Goal: Check status: Check status

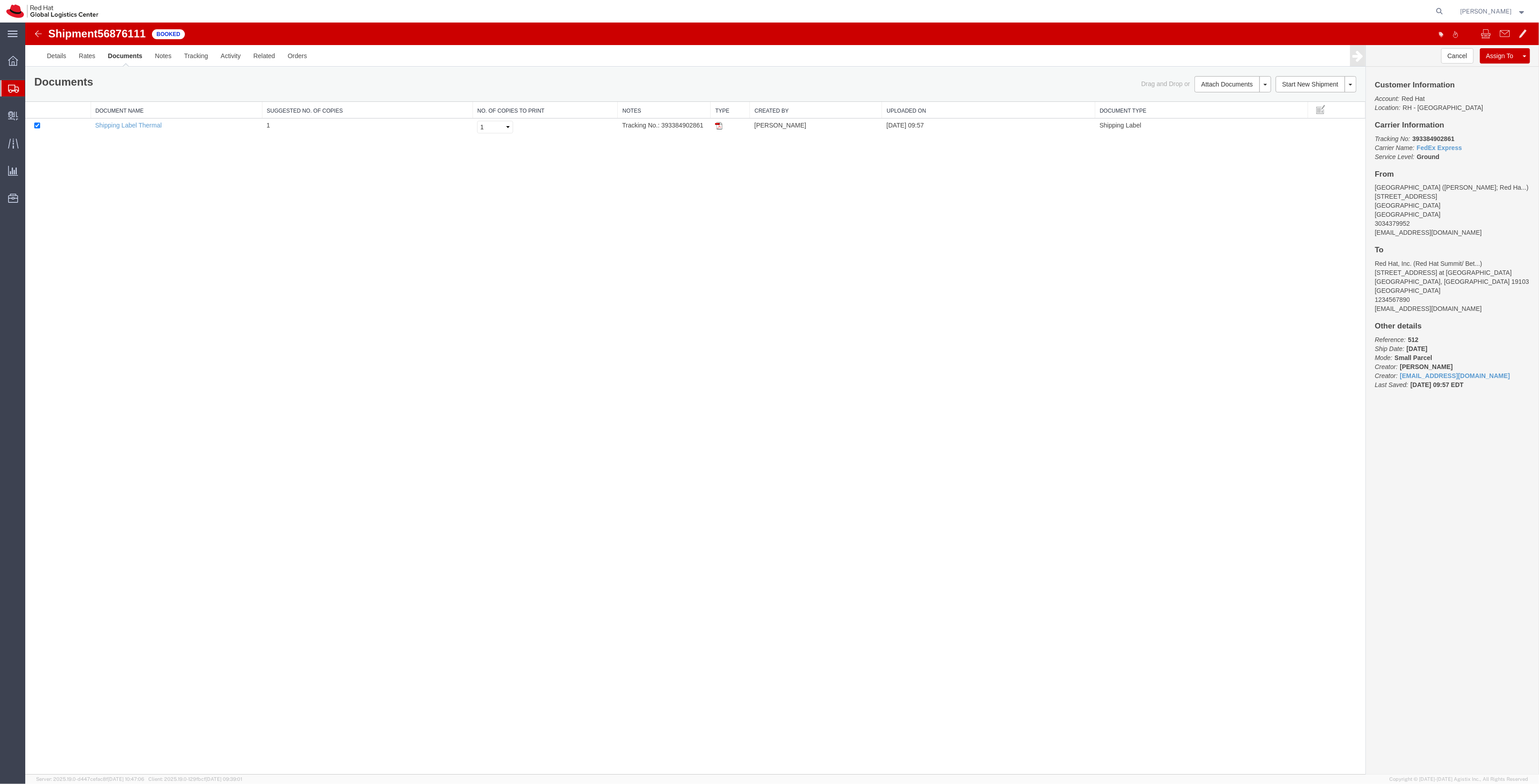
click at [0, 0] on span "Shipment Manager" at bounding box center [0, 0] width 0 height 0
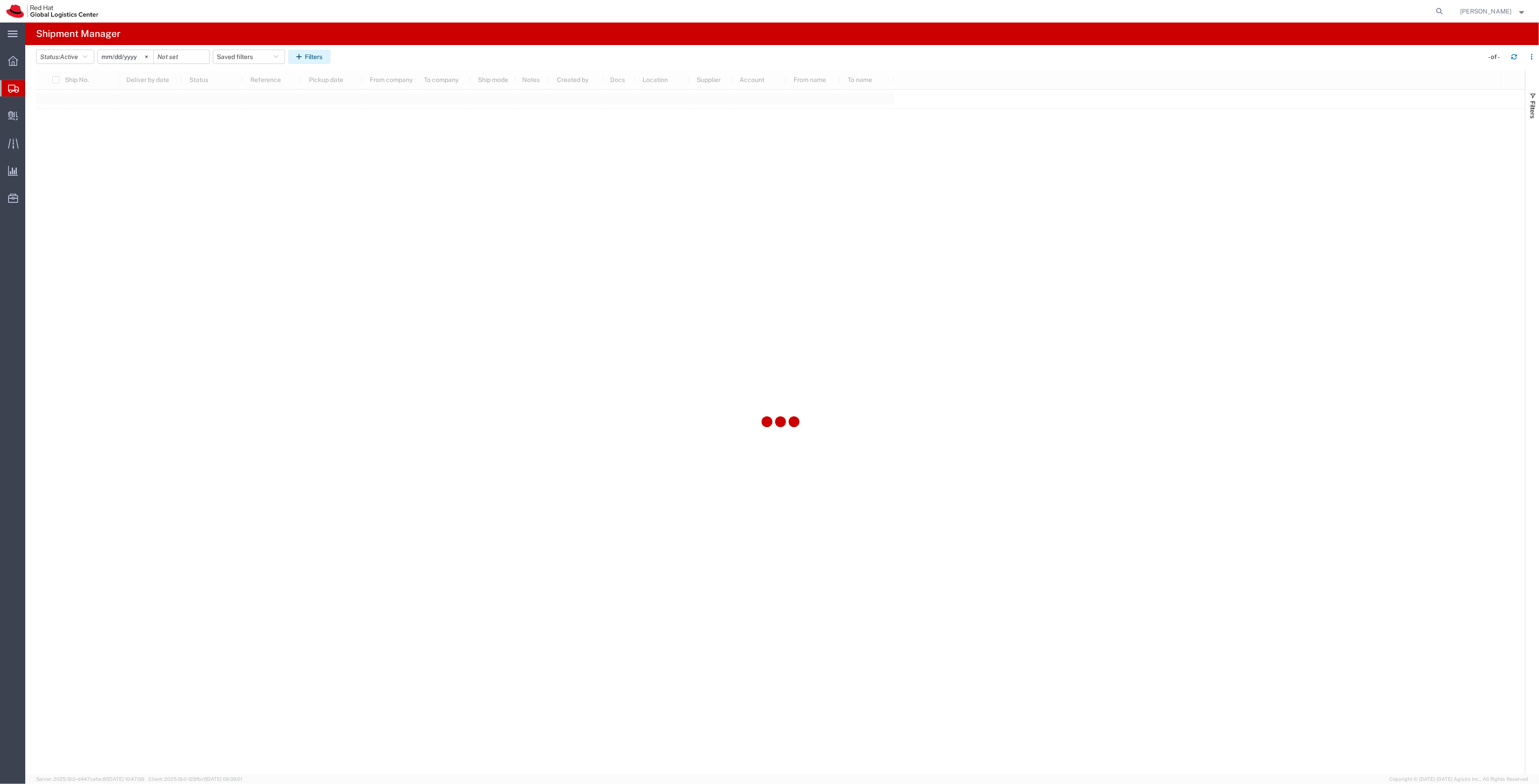
click at [329, 58] on button "Filters" at bounding box center [309, 57] width 42 height 14
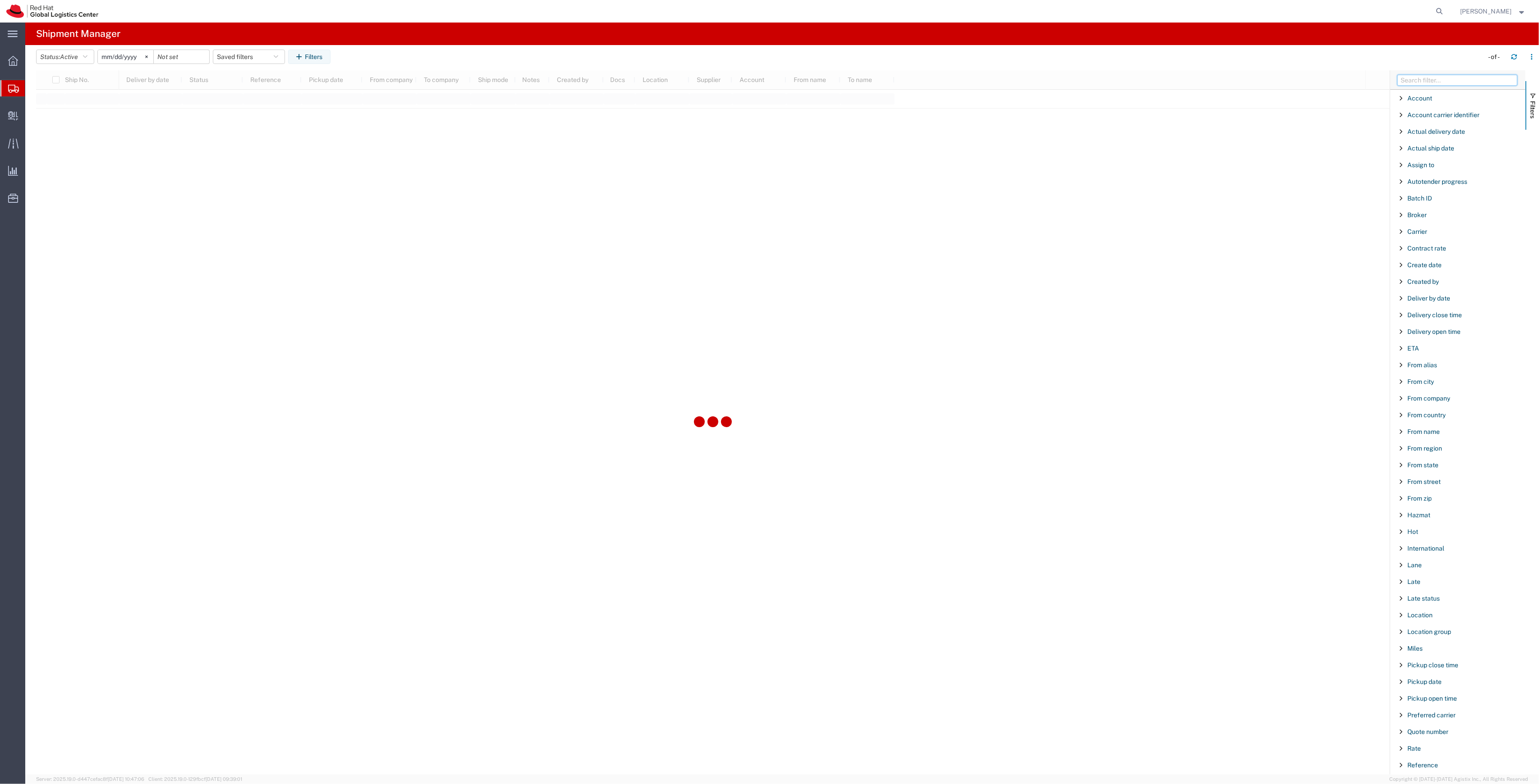
click at [1463, 81] on input "Filter Columns Input" at bounding box center [1457, 80] width 120 height 11
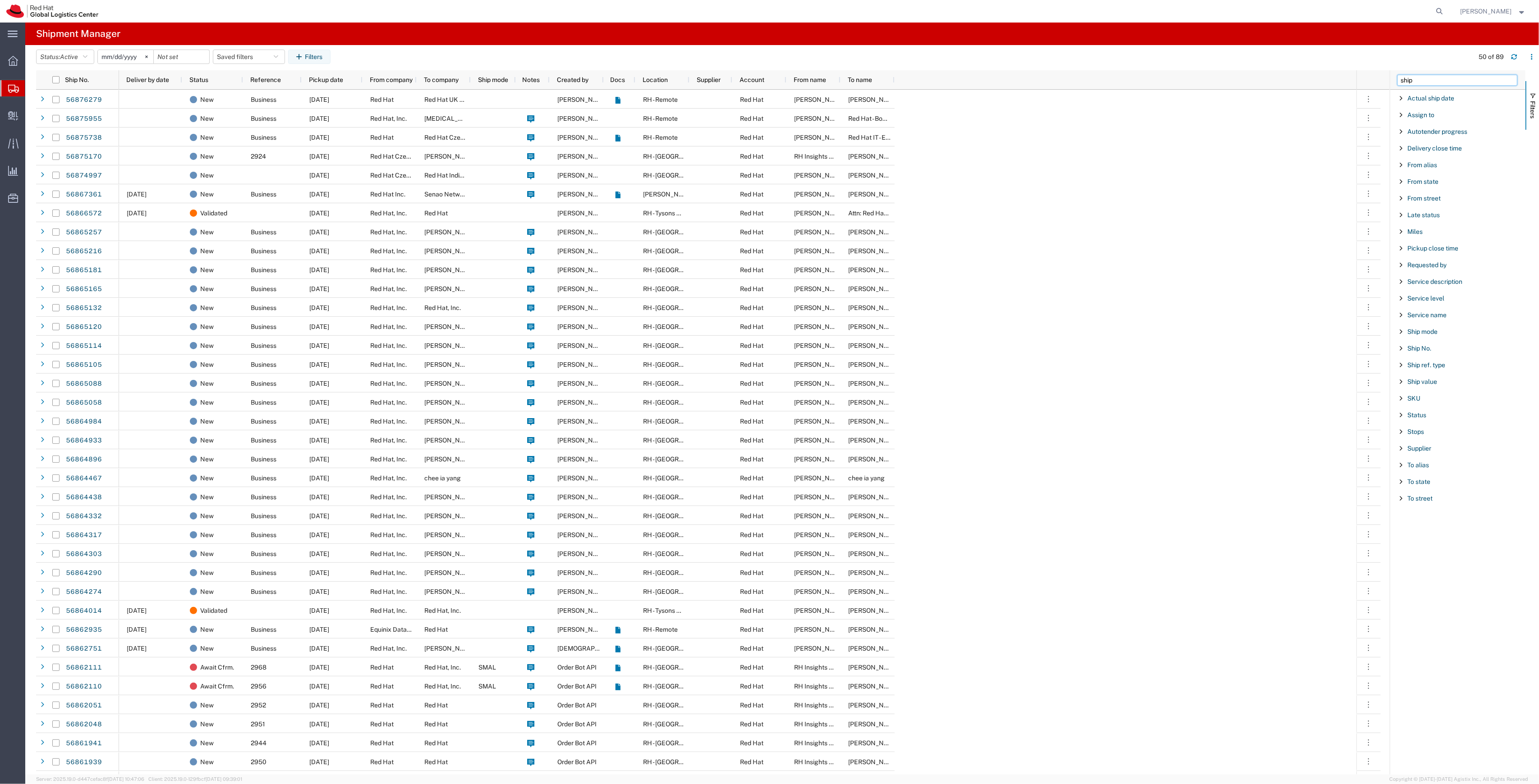
type input "ship"
click at [1429, 130] on span "Ship No." at bounding box center [1420, 131] width 24 height 7
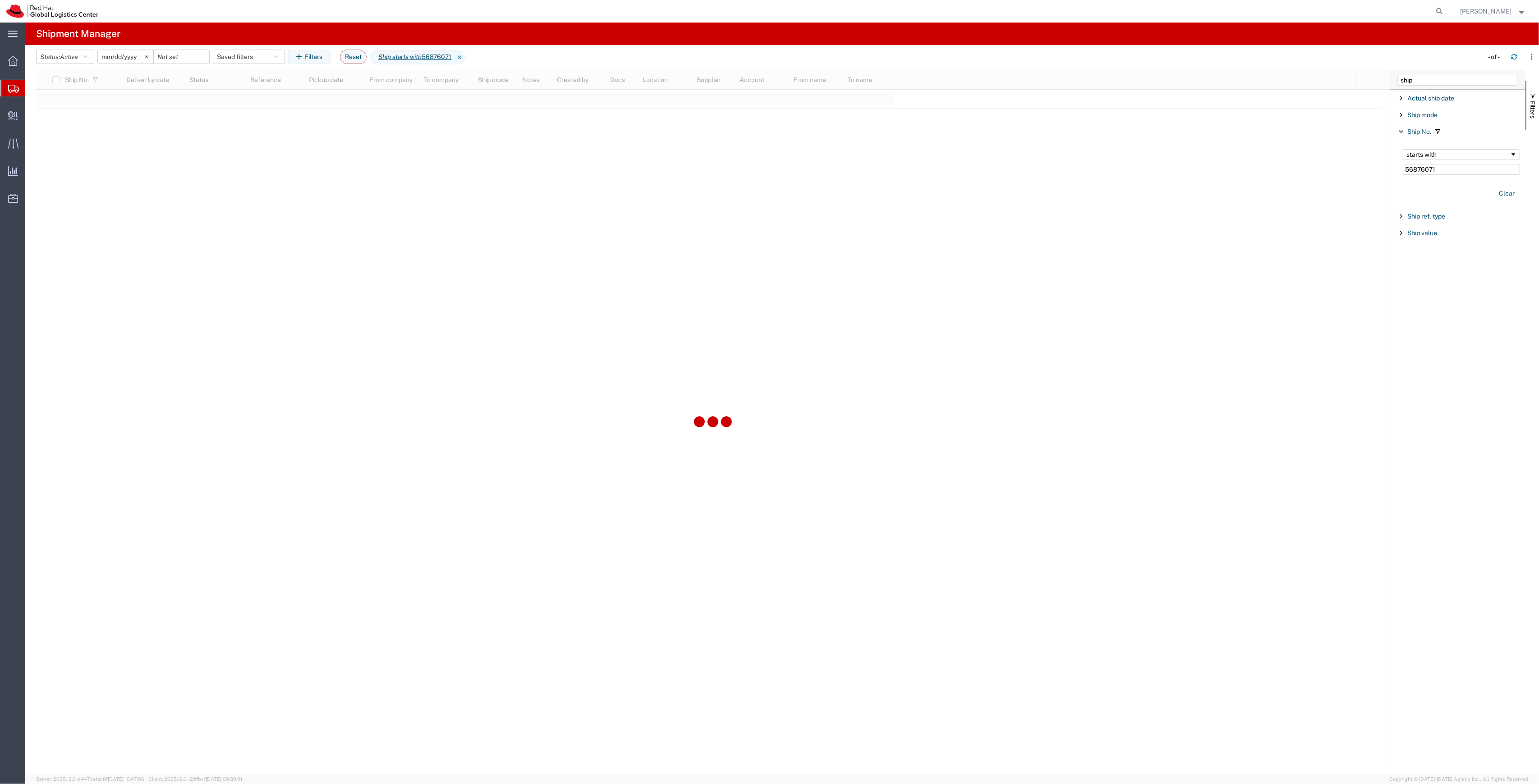
type input "56876071"
click at [1423, 177] on div "starts with 56876071" at bounding box center [1461, 162] width 129 height 36
click at [1418, 168] on input "56876071" at bounding box center [1461, 170] width 118 height 11
click at [1422, 171] on input "56876071" at bounding box center [1461, 170] width 118 height 11
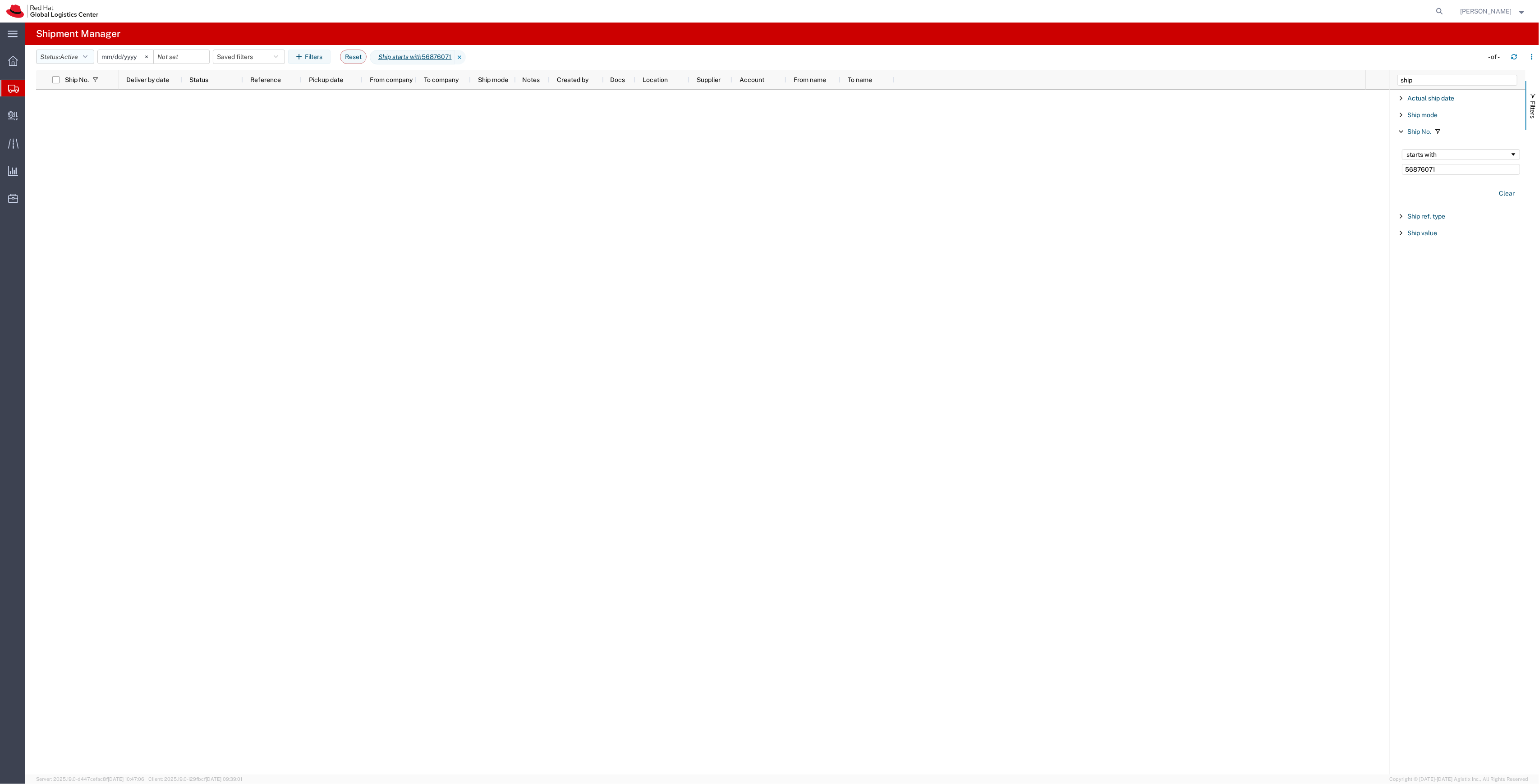
click at [87, 57] on icon "button" at bounding box center [85, 57] width 5 height 7
click at [103, 109] on span "All" at bounding box center [89, 104] width 105 height 14
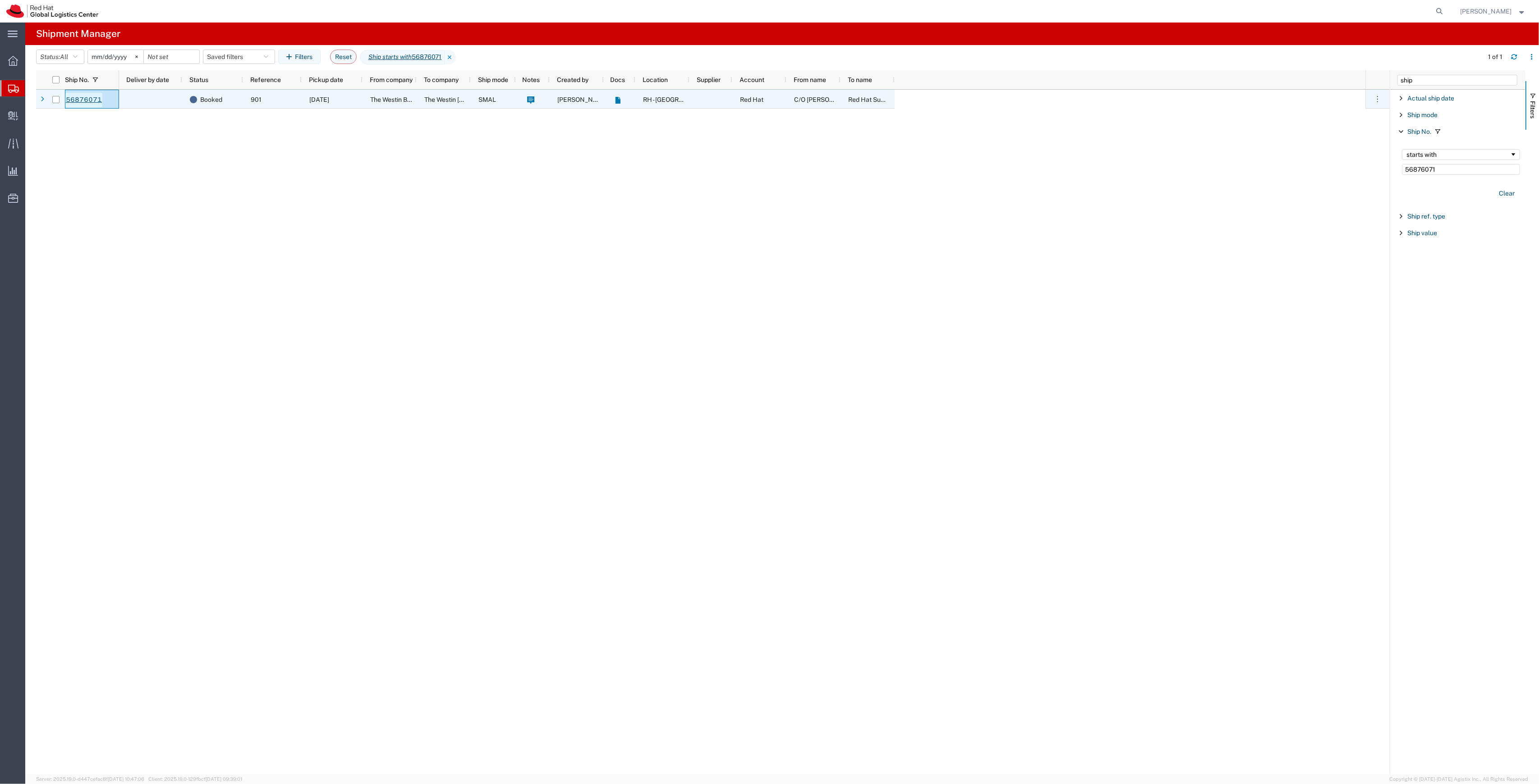
click at [81, 101] on link "56876071" at bounding box center [84, 100] width 37 height 14
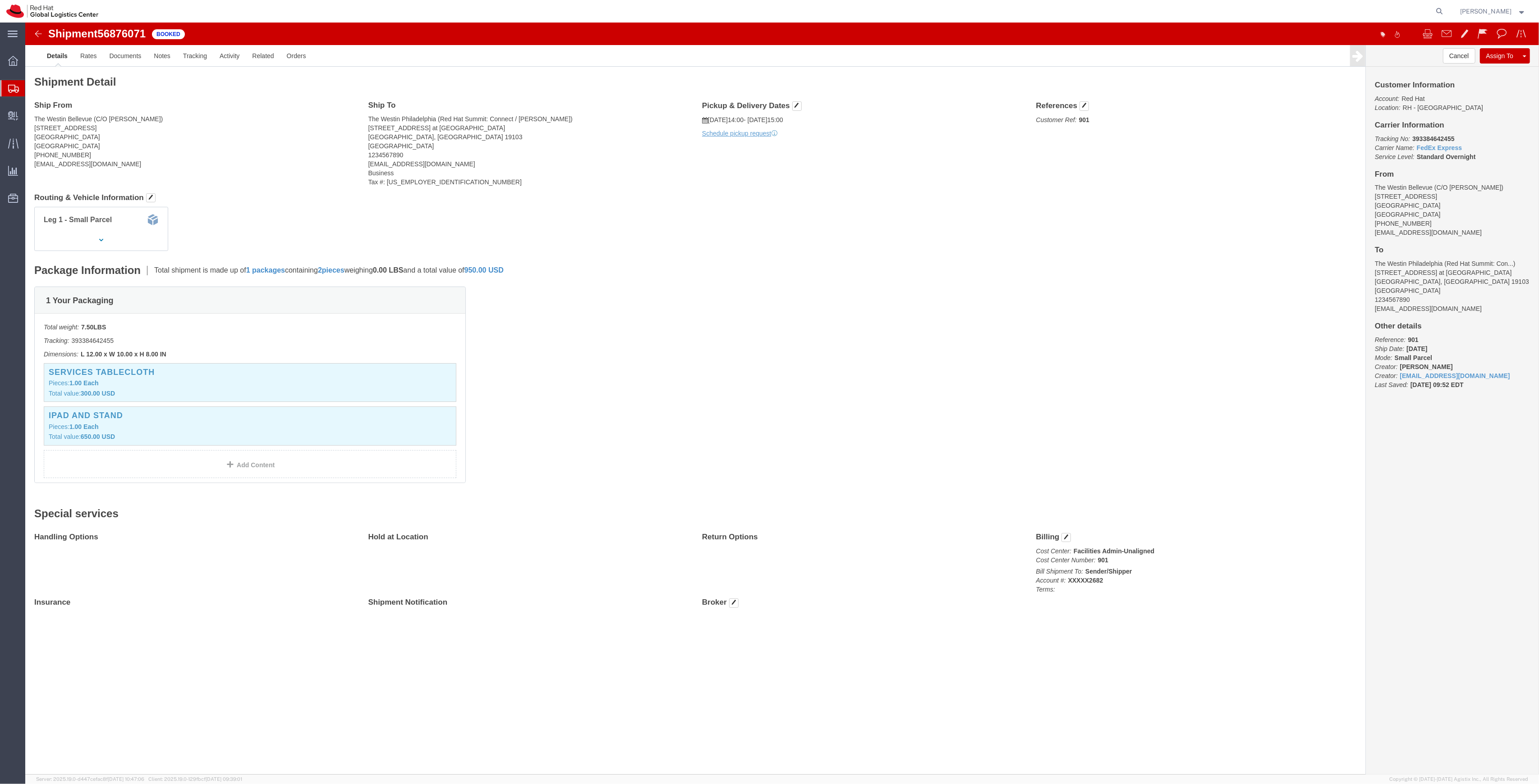
click img
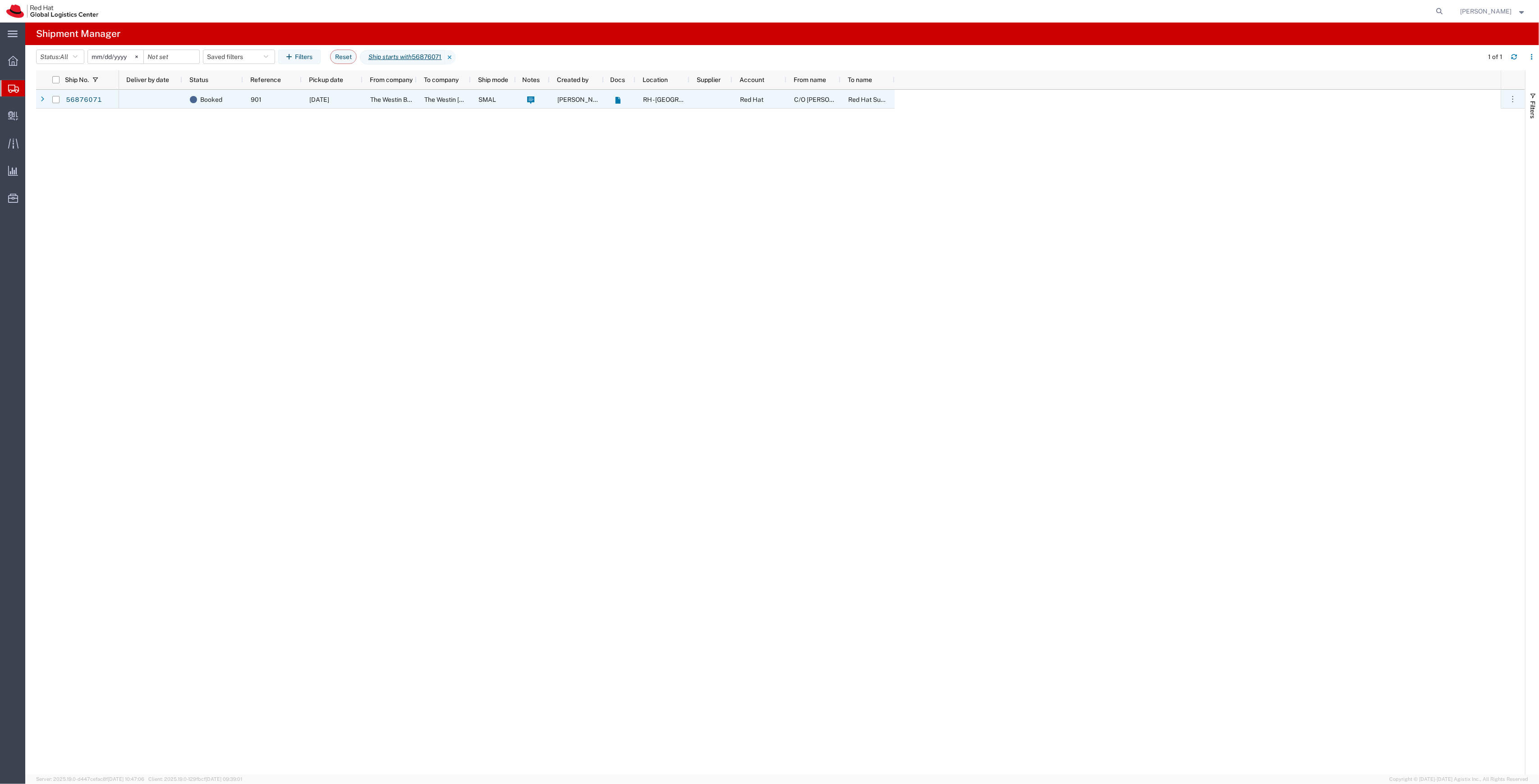
click at [183, 107] on div "Booked" at bounding box center [213, 99] width 61 height 19
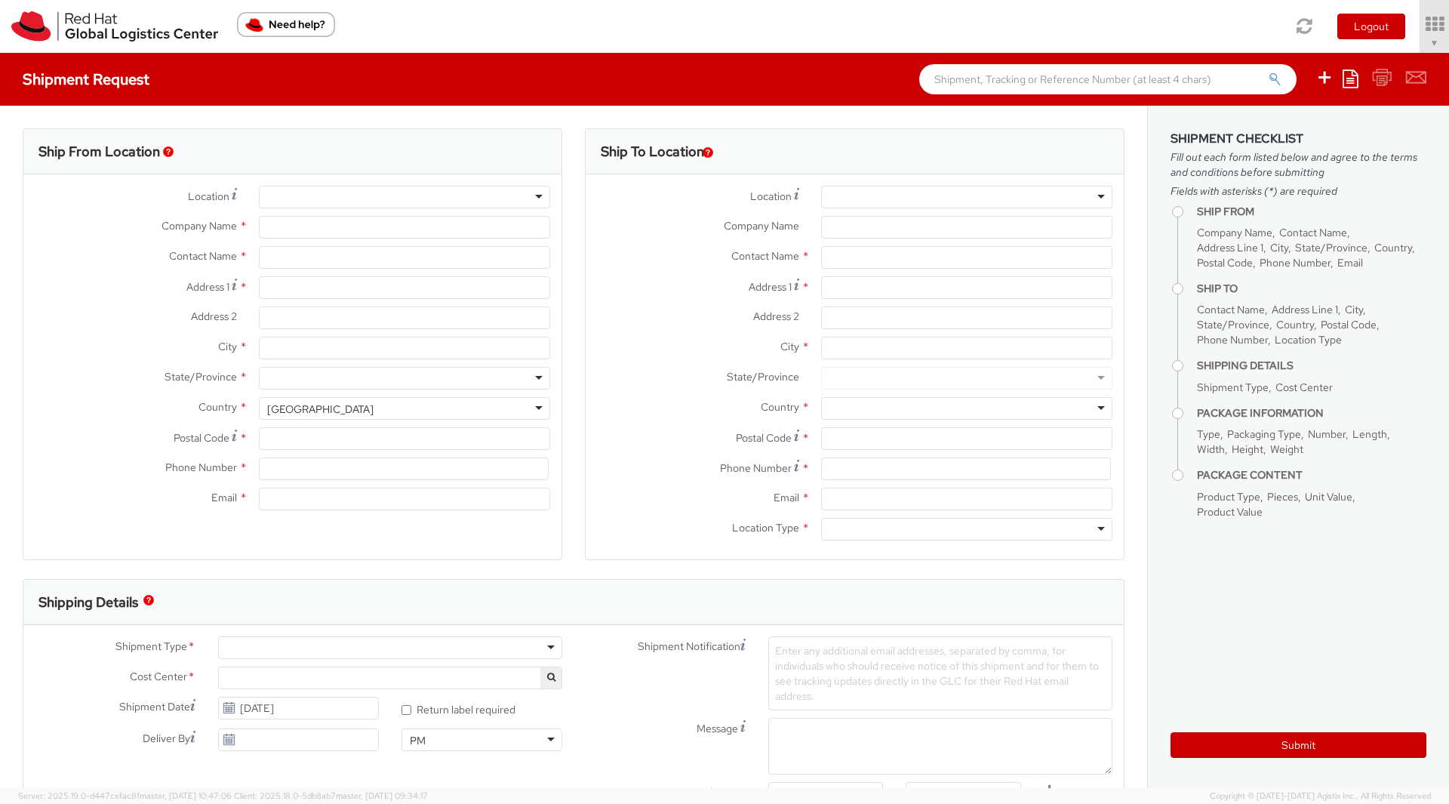
type input "Red Hat, Inc."
type input "[PERSON_NAME]"
type input "[STREET_ADDRESS]"
type input "RALEIGH"
type input "27601"
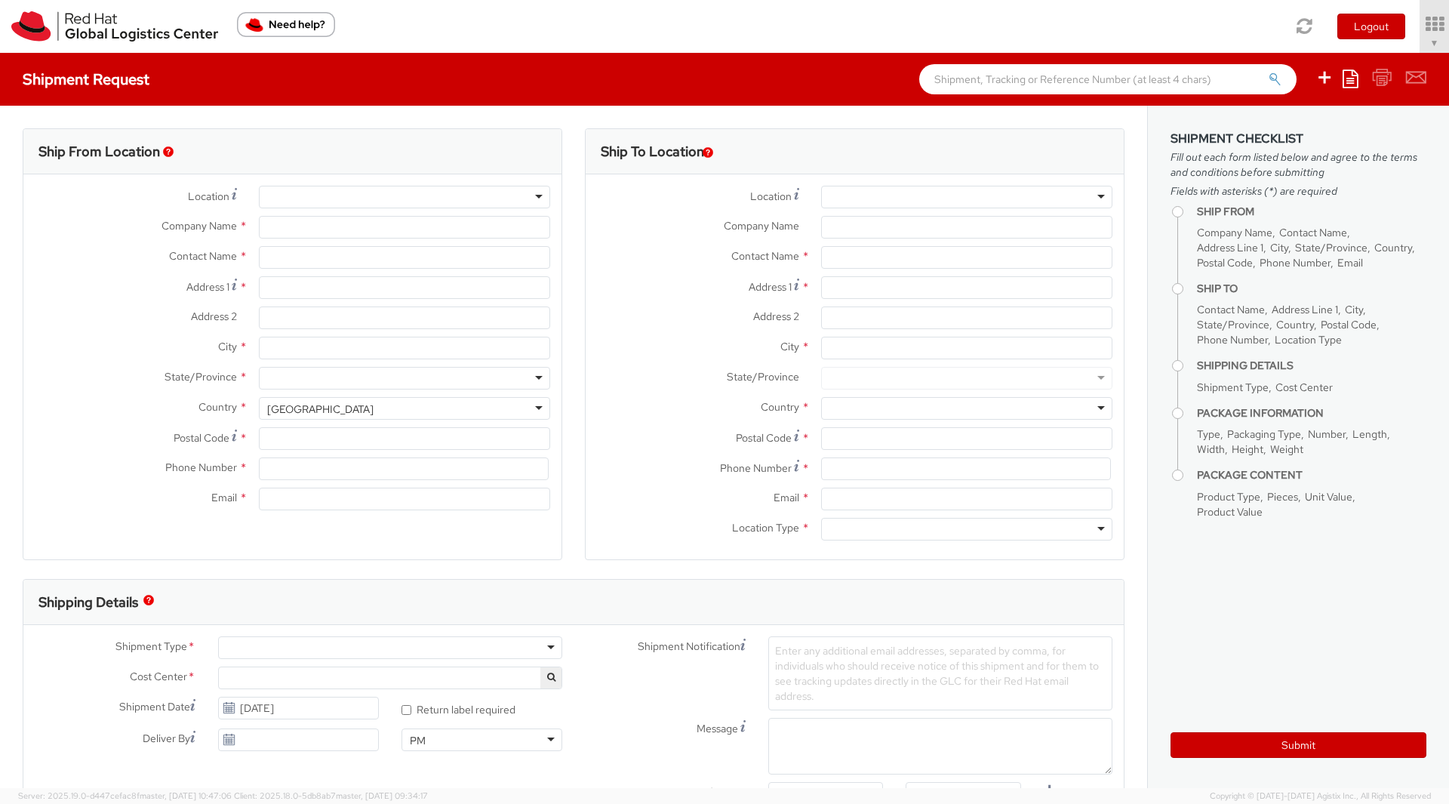
type input "919-754-4950"
type input "[EMAIL_ADDRESS][DOMAIN_NAME]"
select select "901"
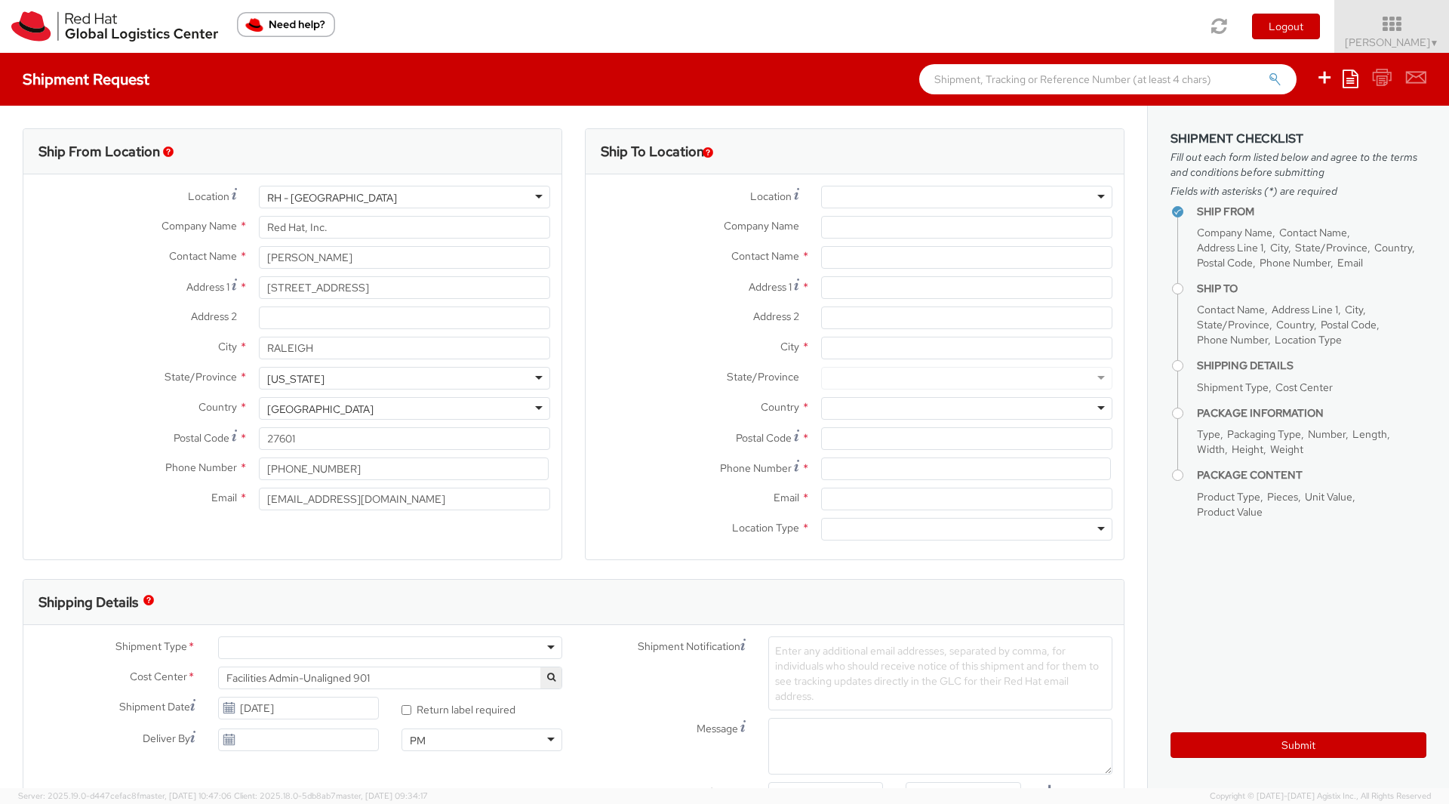
select select
click at [1408, 29] on icon at bounding box center [1392, 24] width 132 height 21
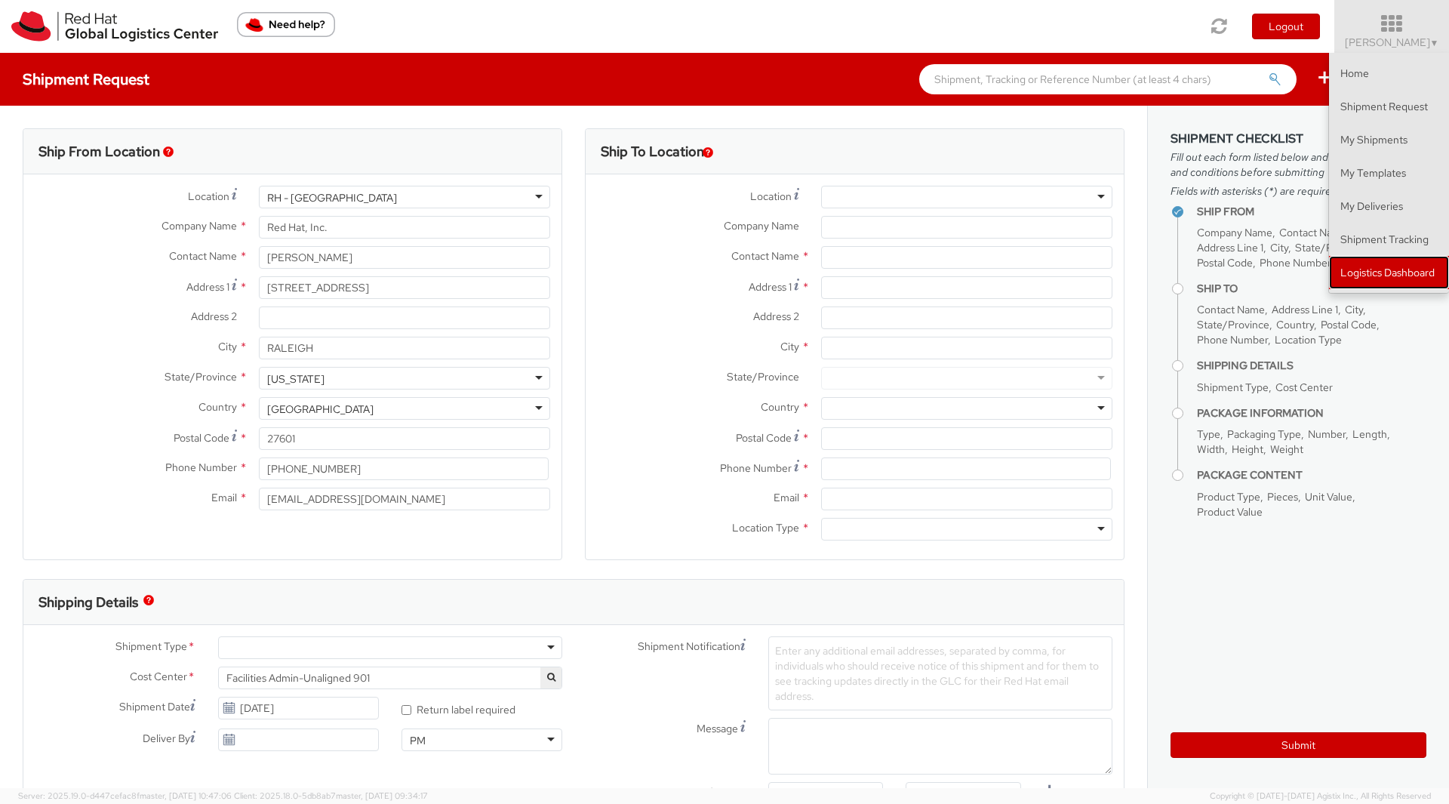
click at [1369, 280] on link "Logistics Dashboard" at bounding box center [1389, 272] width 120 height 33
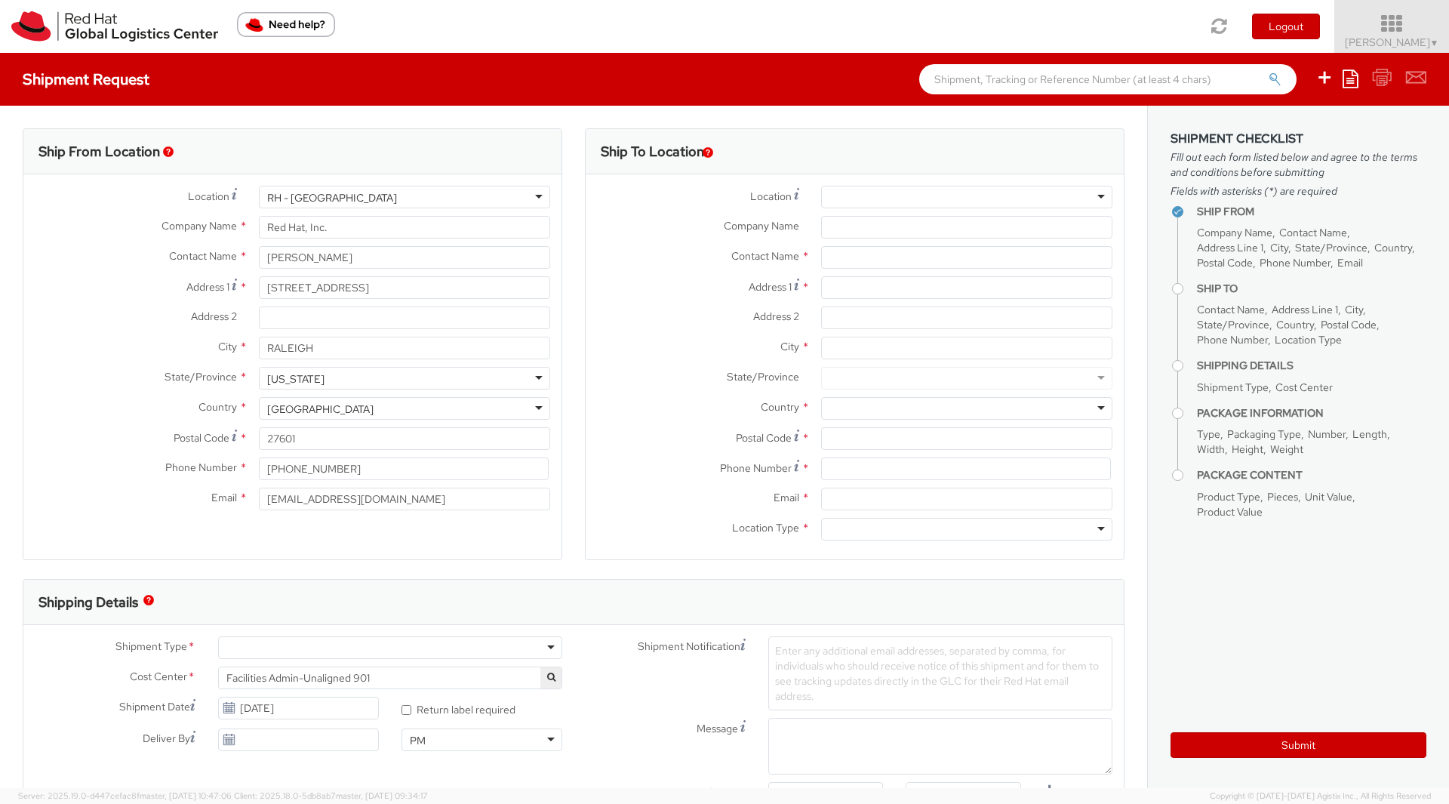
click at [1359, 43] on span "Soojung Mansberger ▼" at bounding box center [1392, 42] width 94 height 14
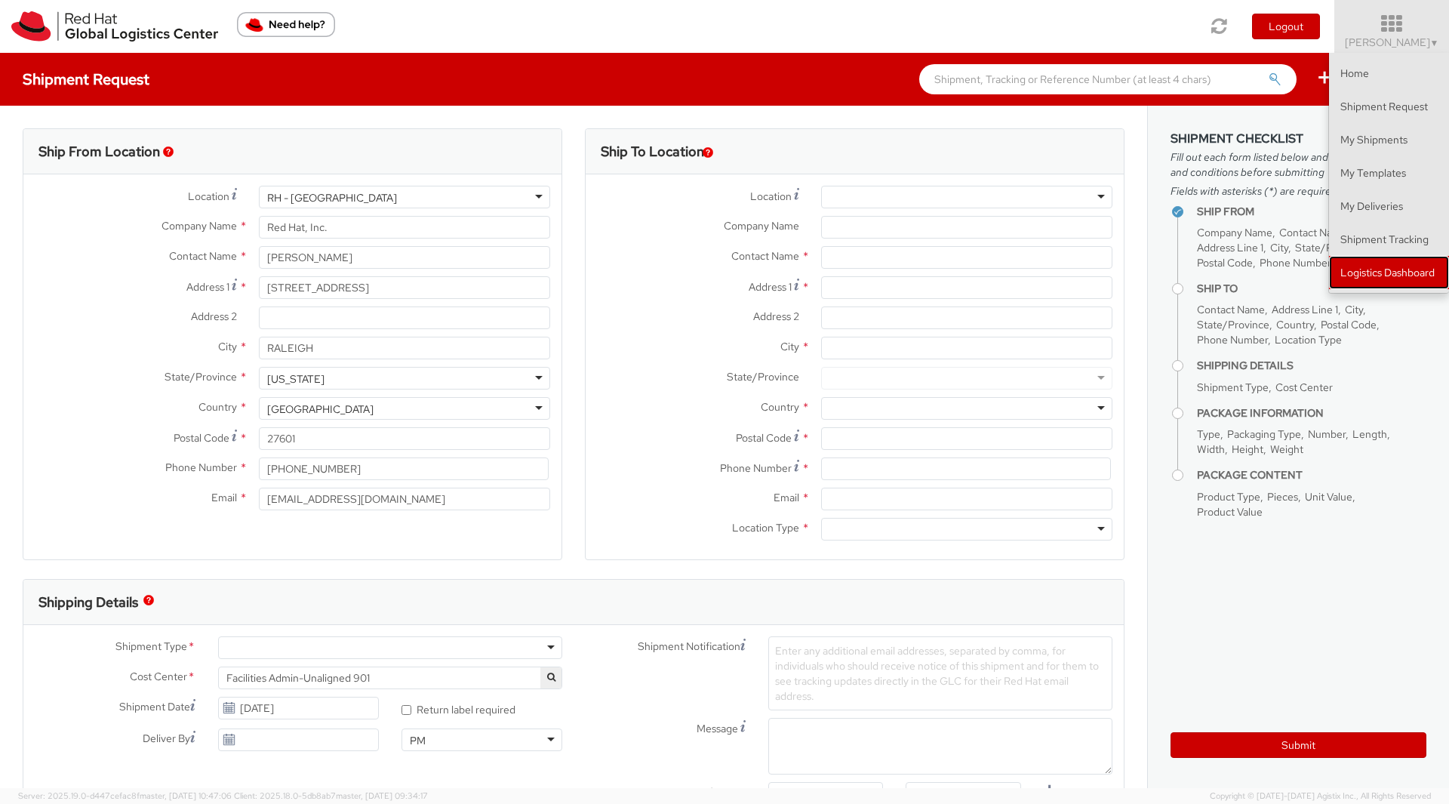
click at [1374, 274] on link "Logistics Dashboard" at bounding box center [1389, 272] width 120 height 33
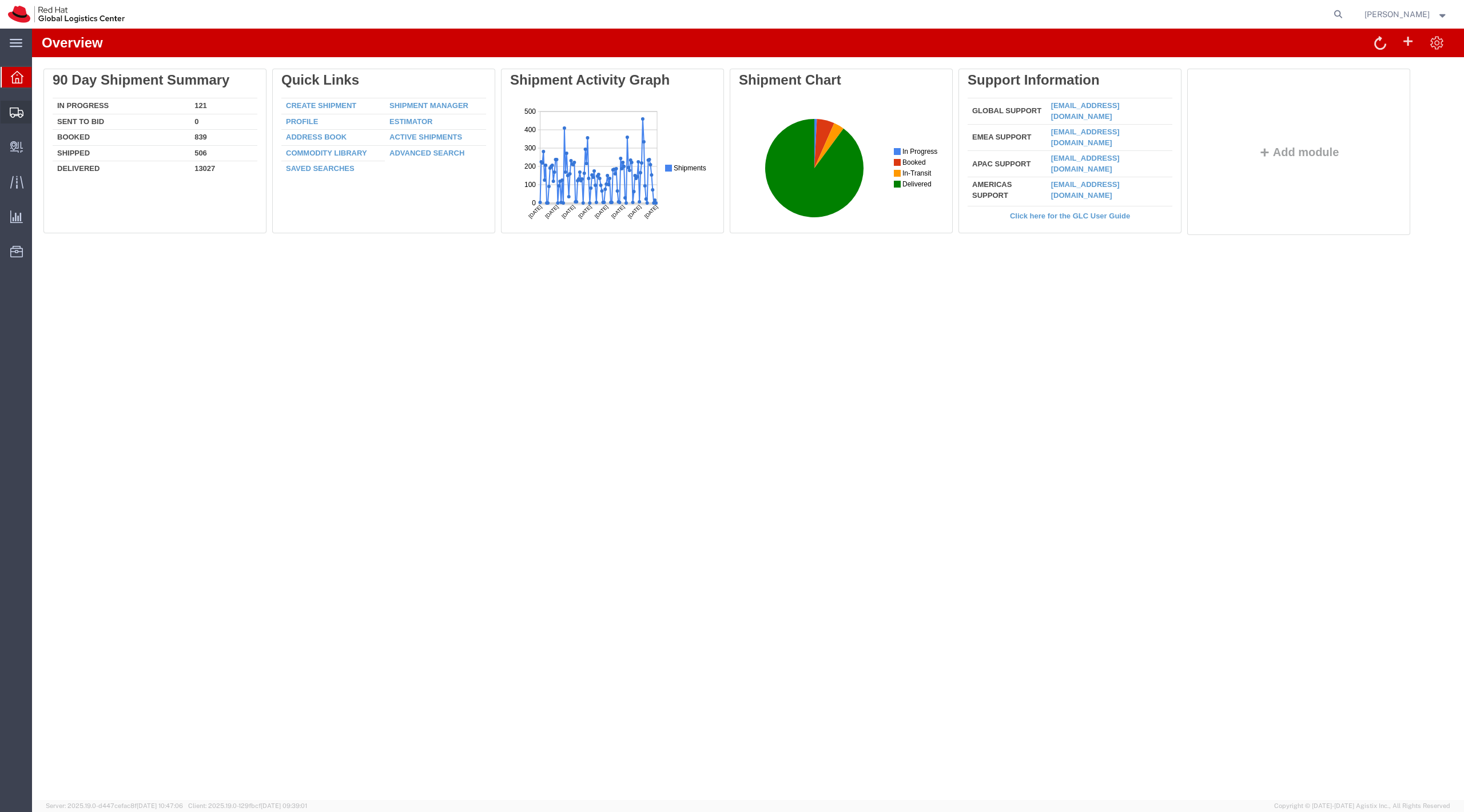
click at [0, 0] on span "Shipment Manager" at bounding box center [0, 0] width 0 height 0
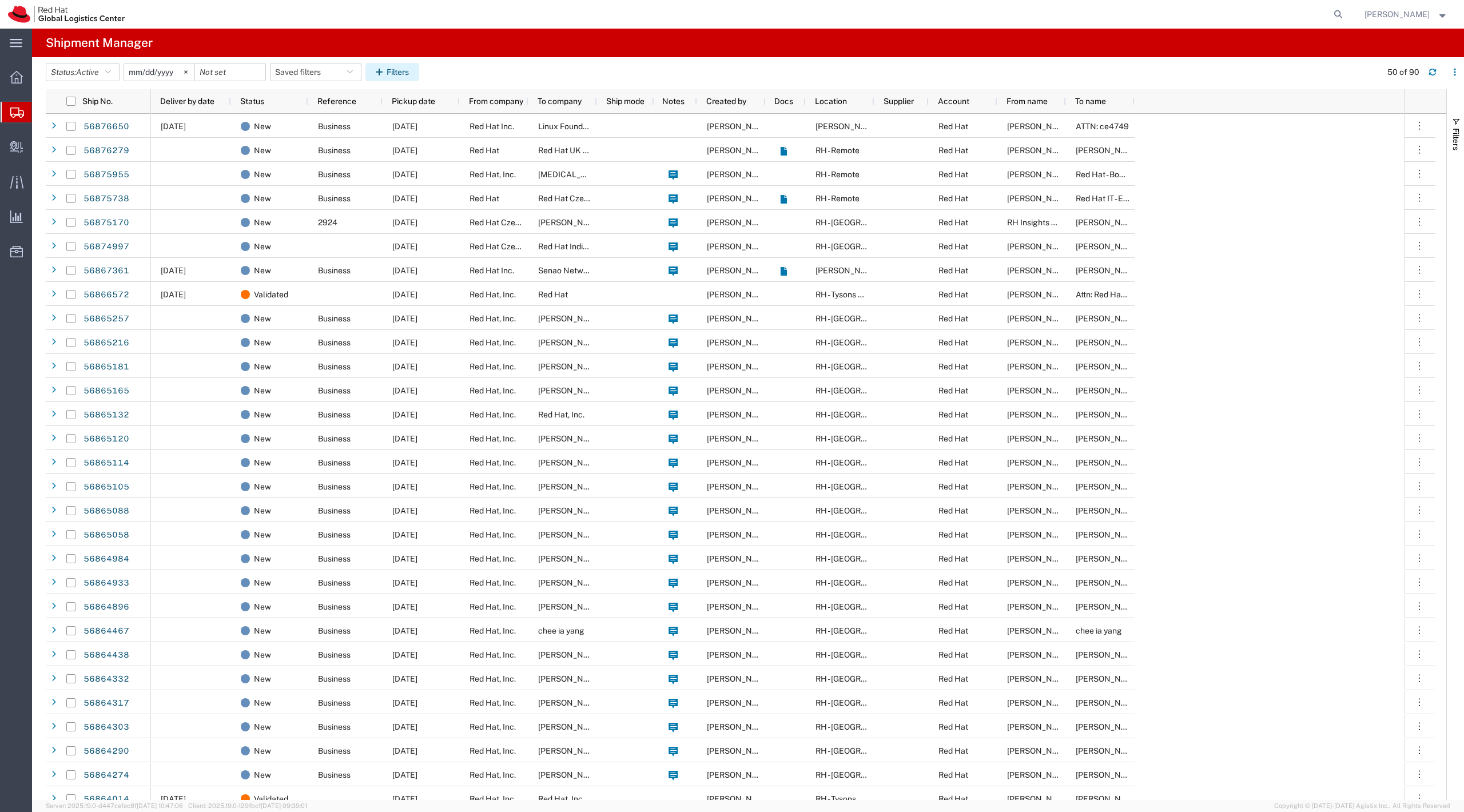
click at [399, 79] on button "Filters" at bounding box center [392, 72] width 54 height 18
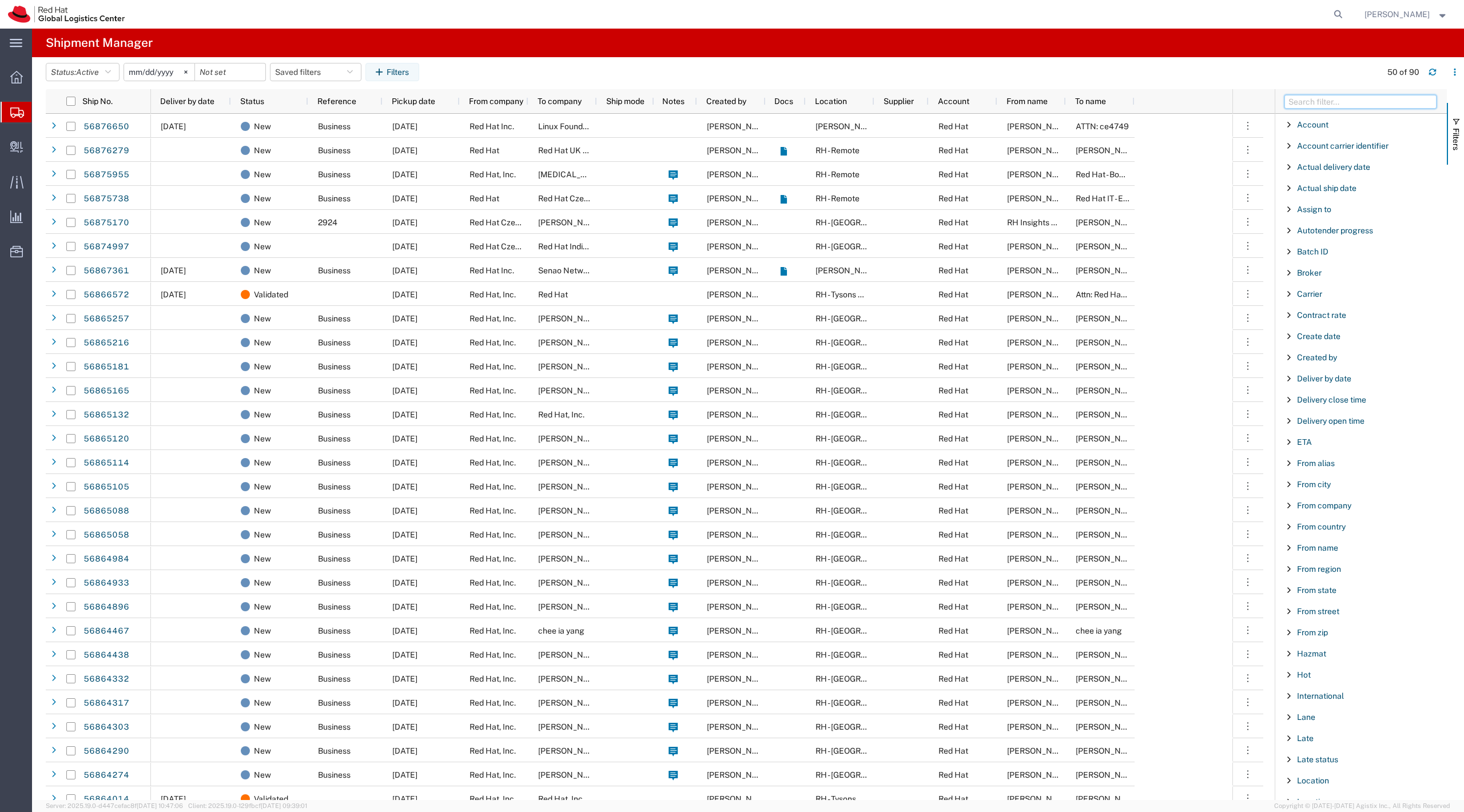
click at [1333, 99] on input "Filter Columns Input" at bounding box center [1360, 102] width 152 height 14
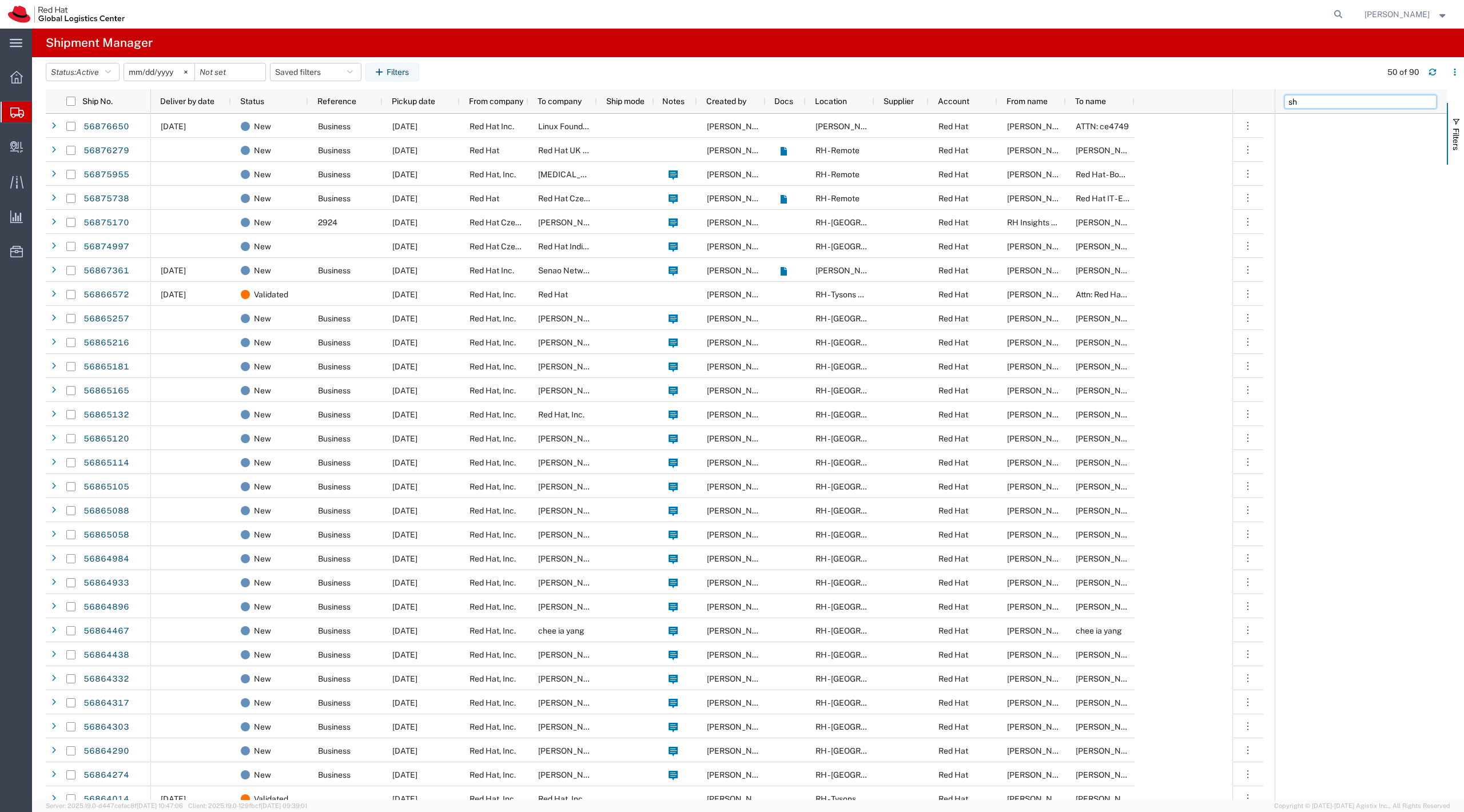
type input "s"
type input "to"
click at [1306, 142] on span "To city" at bounding box center [1309, 145] width 23 height 9
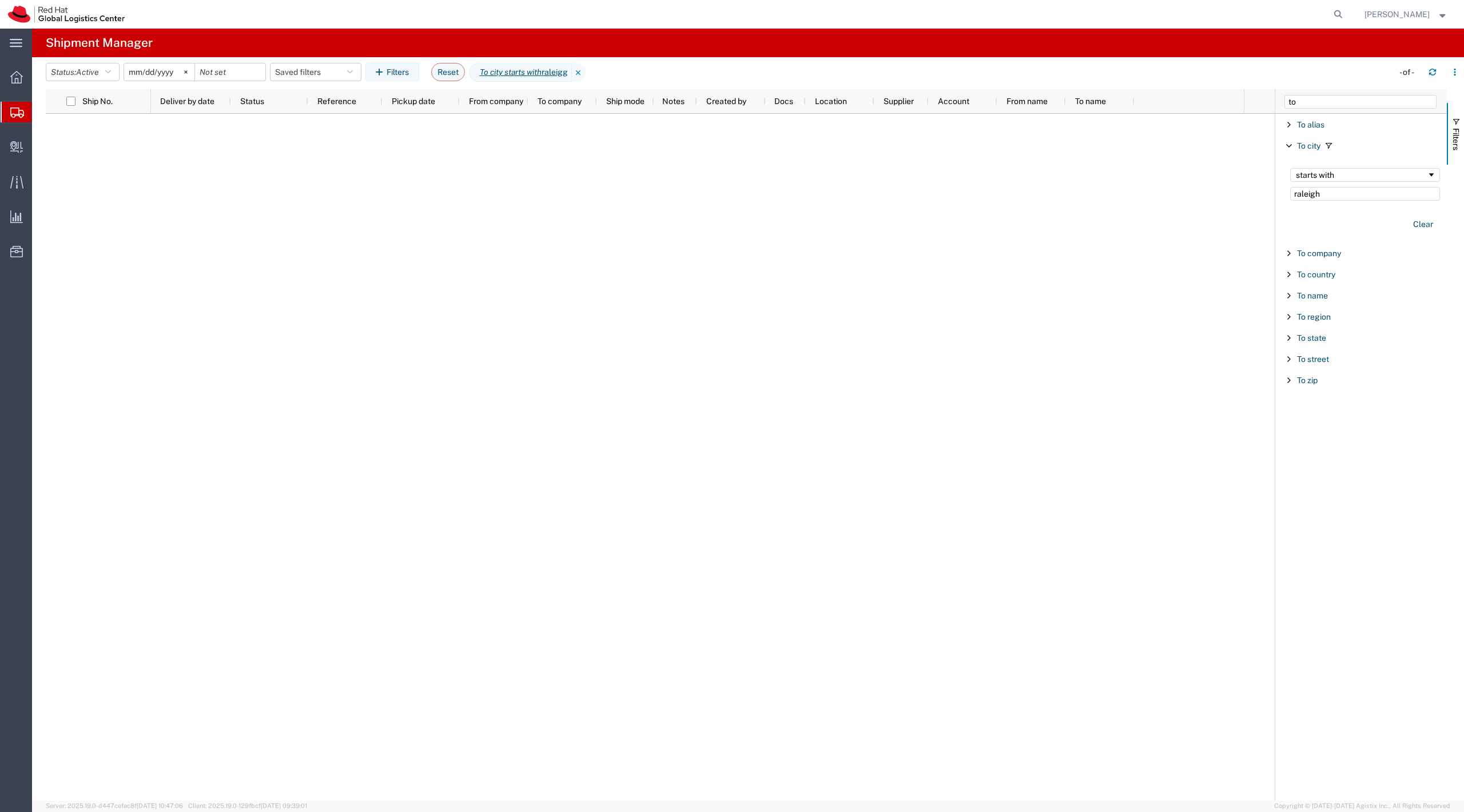
type input "raleigh"
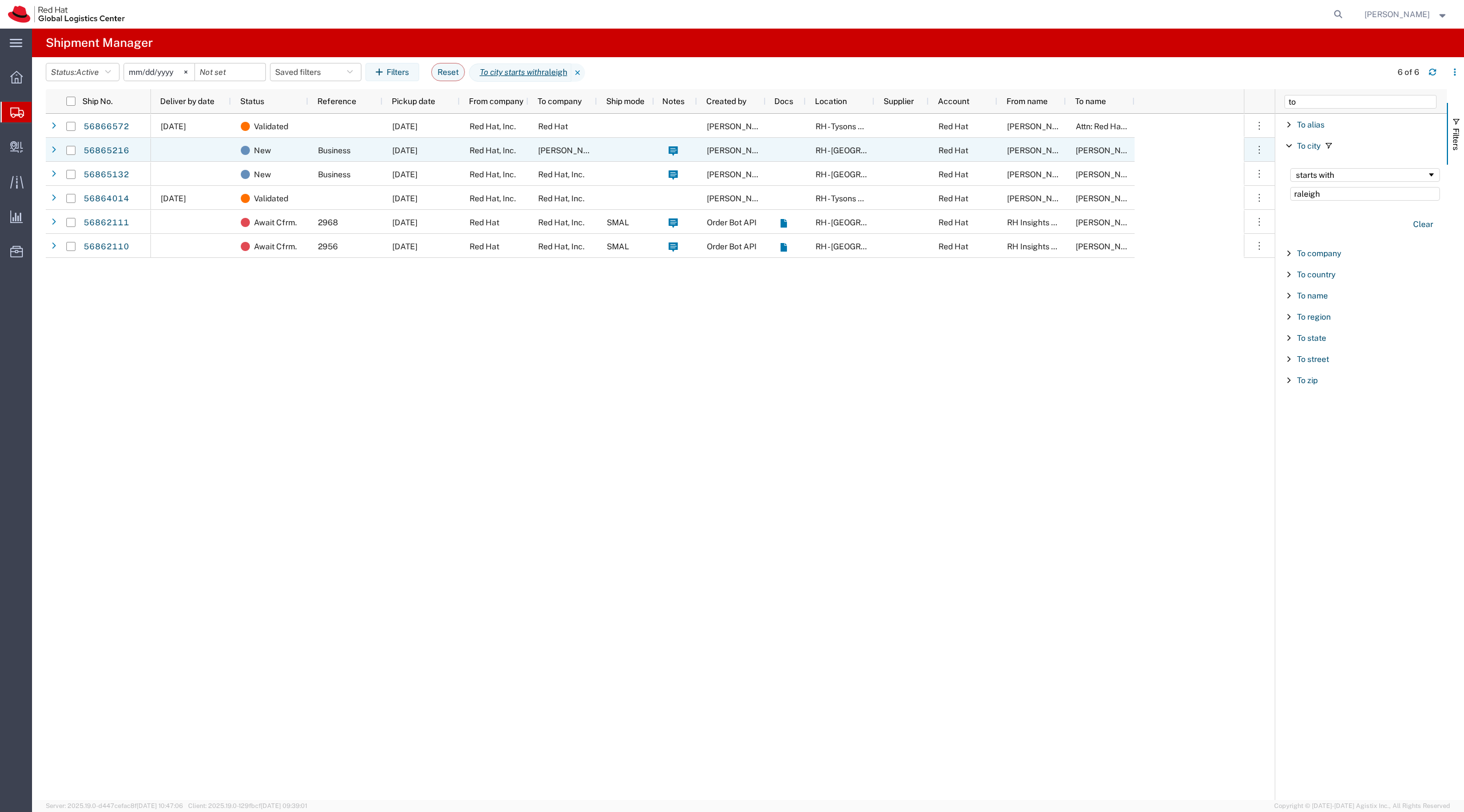
click at [640, 151] on div at bounding box center [625, 150] width 57 height 24
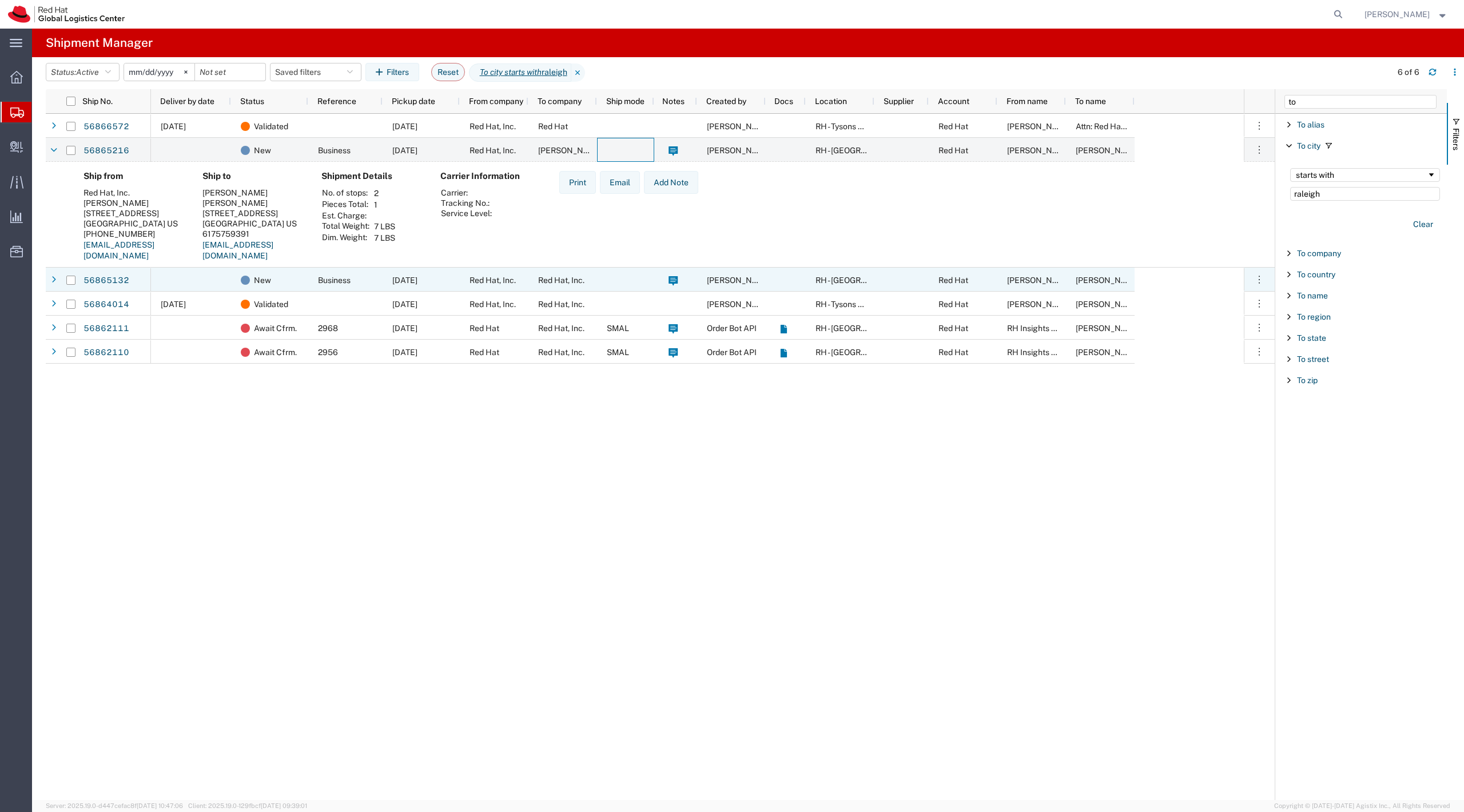
click at [525, 275] on div "Red Hat, Inc." at bounding box center [494, 280] width 69 height 24
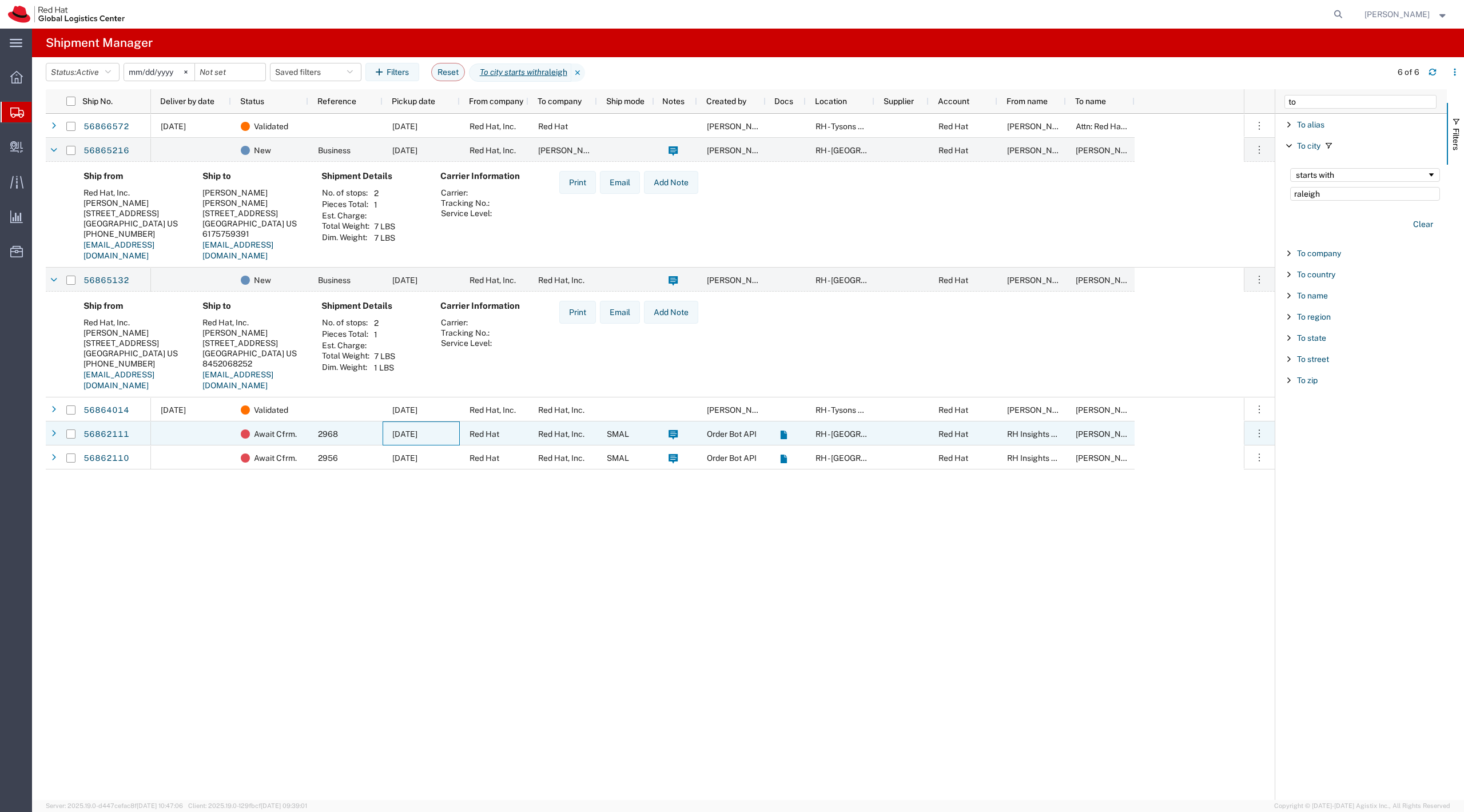
click at [445, 433] on div "09/18/2025" at bounding box center [421, 433] width 77 height 24
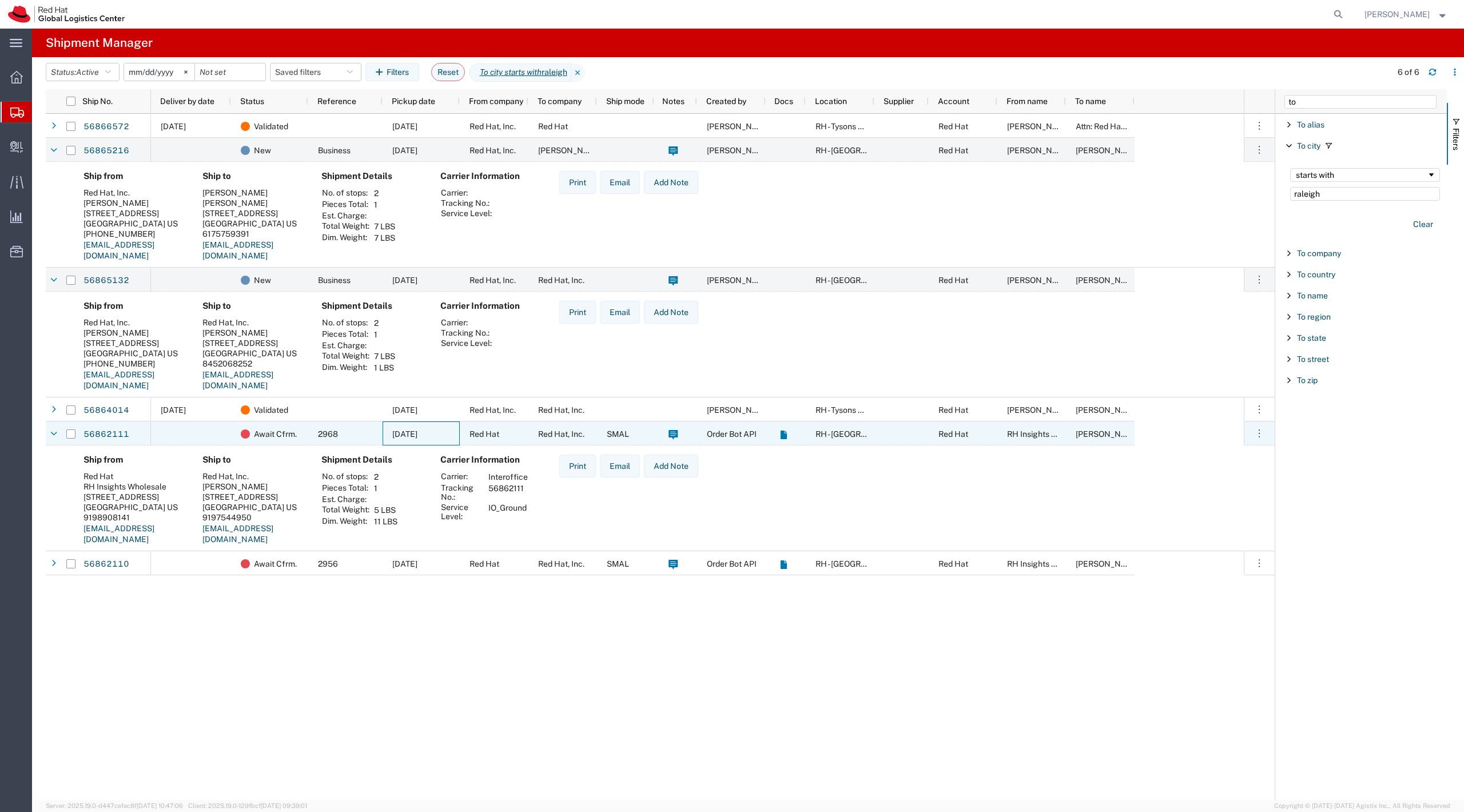
click at [408, 423] on div "09/18/2025" at bounding box center [421, 433] width 77 height 24
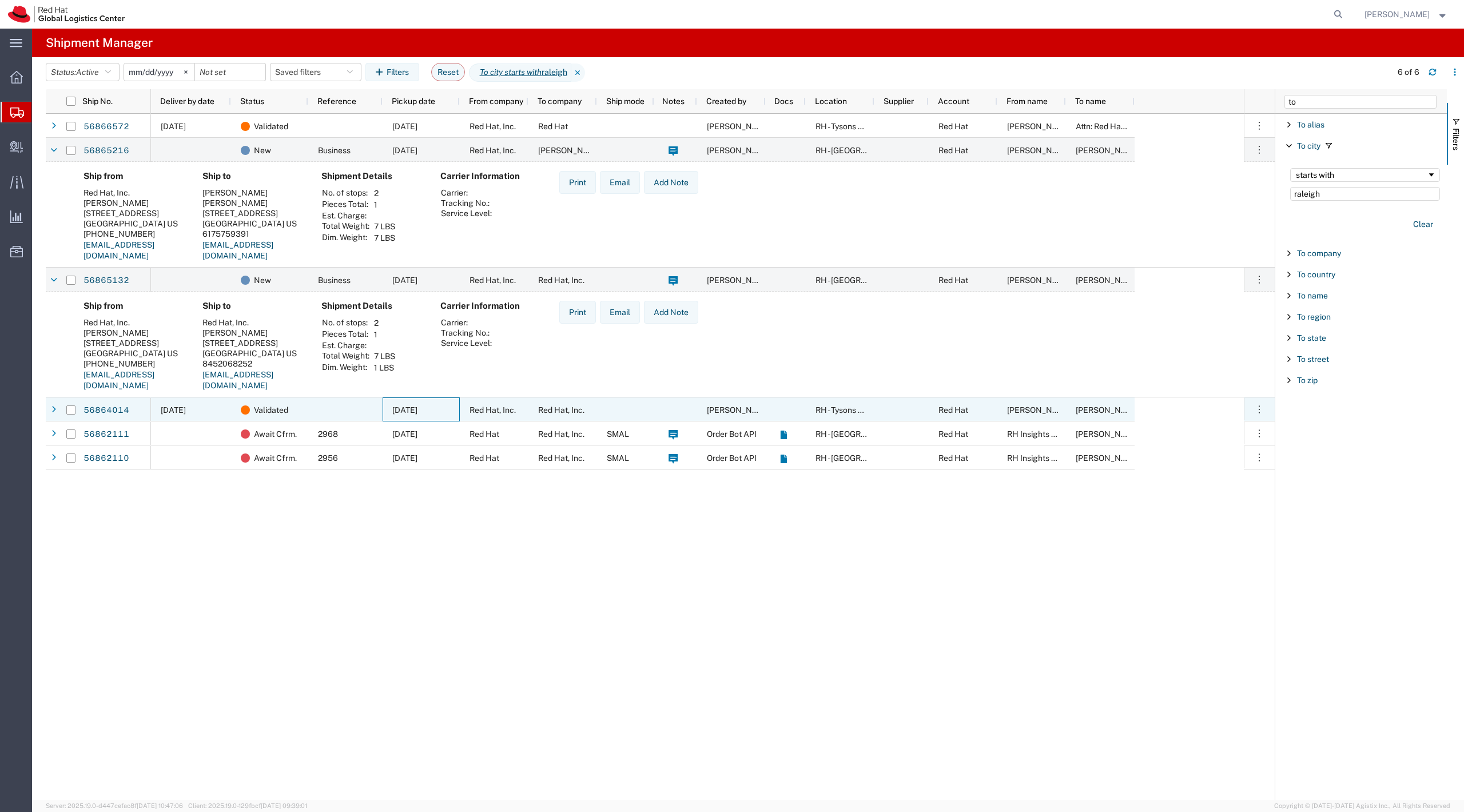
click at [402, 405] on span "[DATE]" at bounding box center [405, 410] width 25 height 9
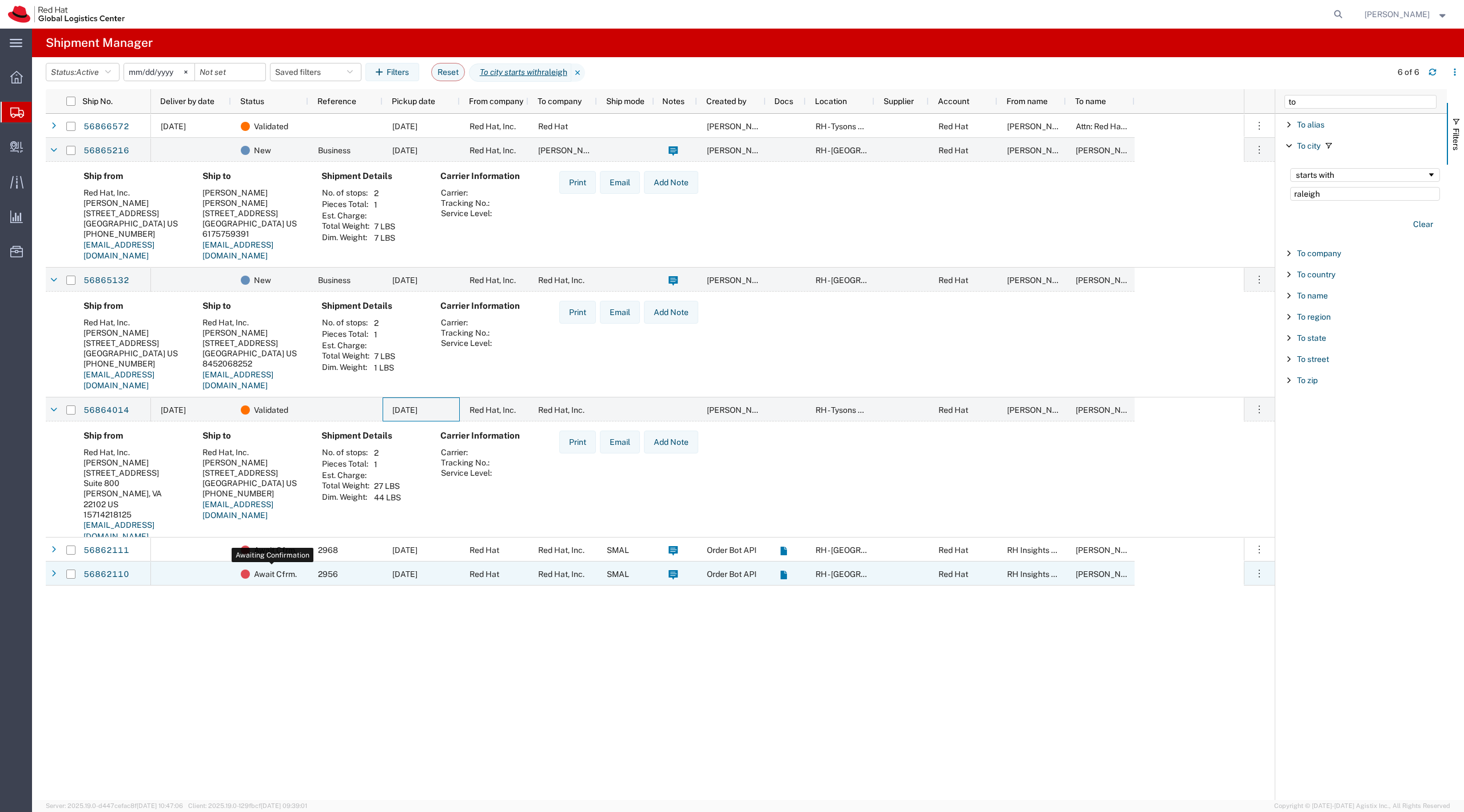
click at [299, 579] on div "Await Cfrm." at bounding box center [272, 574] width 62 height 24
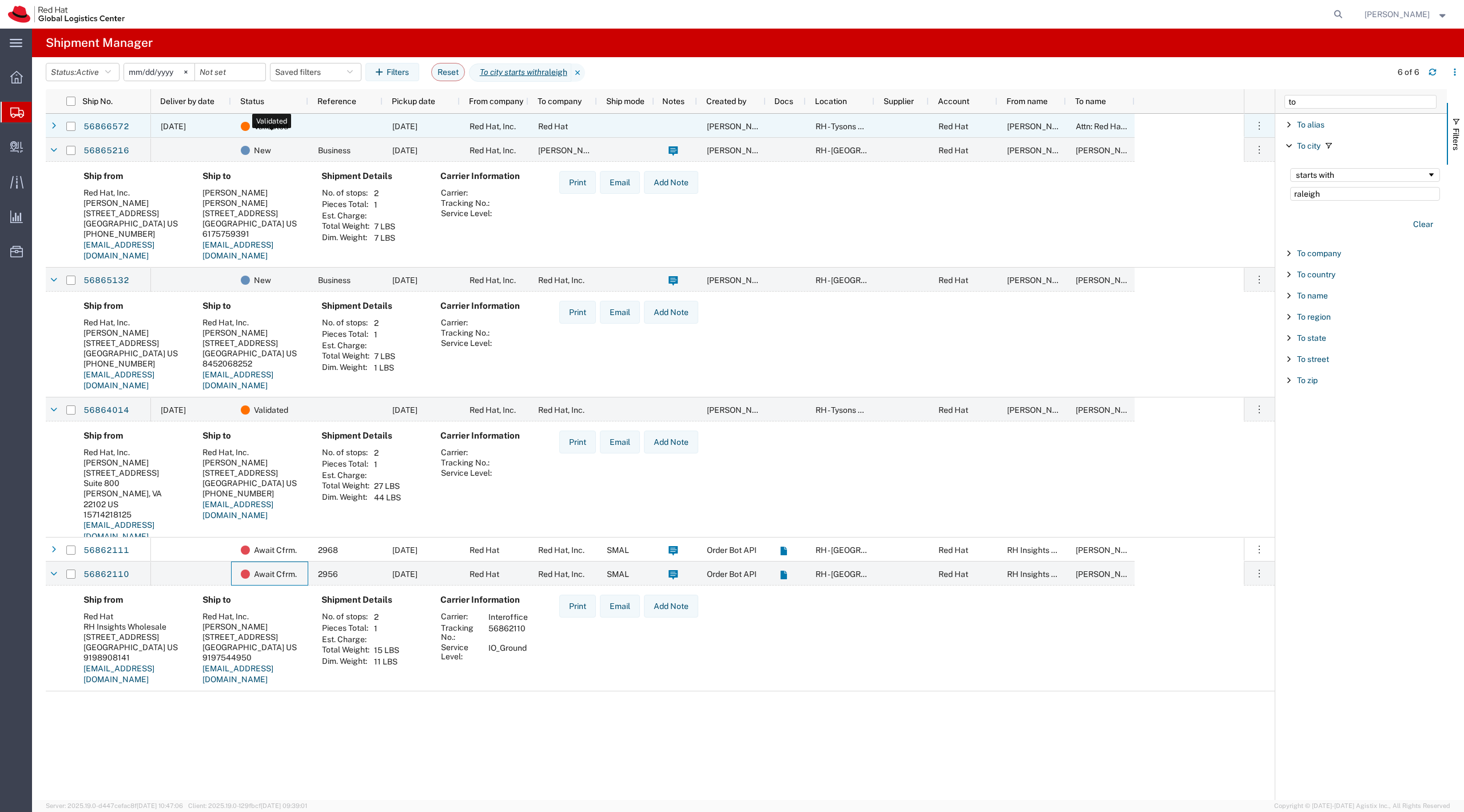
click at [286, 128] on span "Validated" at bounding box center [271, 126] width 34 height 24
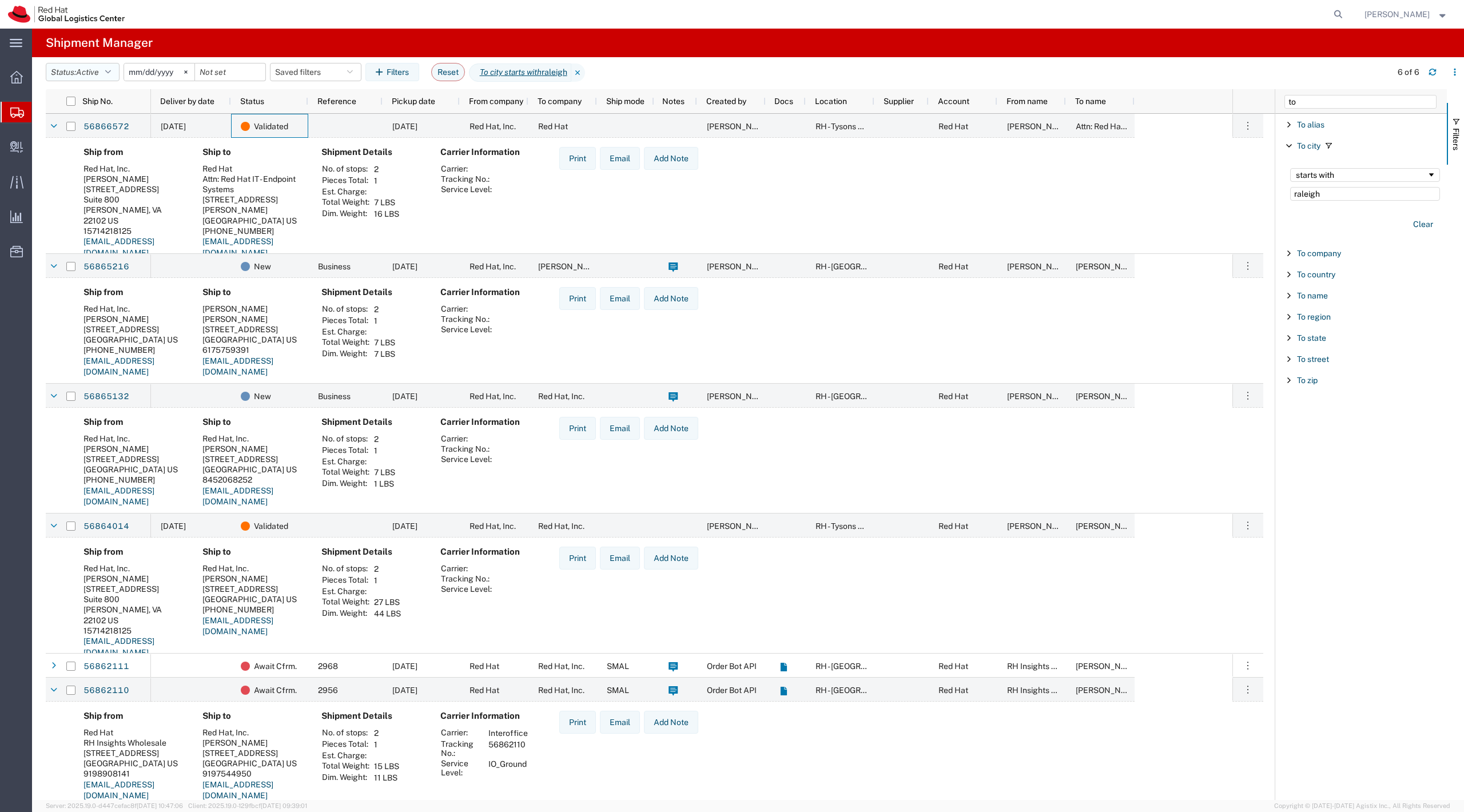
click at [99, 72] on span "Active" at bounding box center [87, 72] width 23 height 9
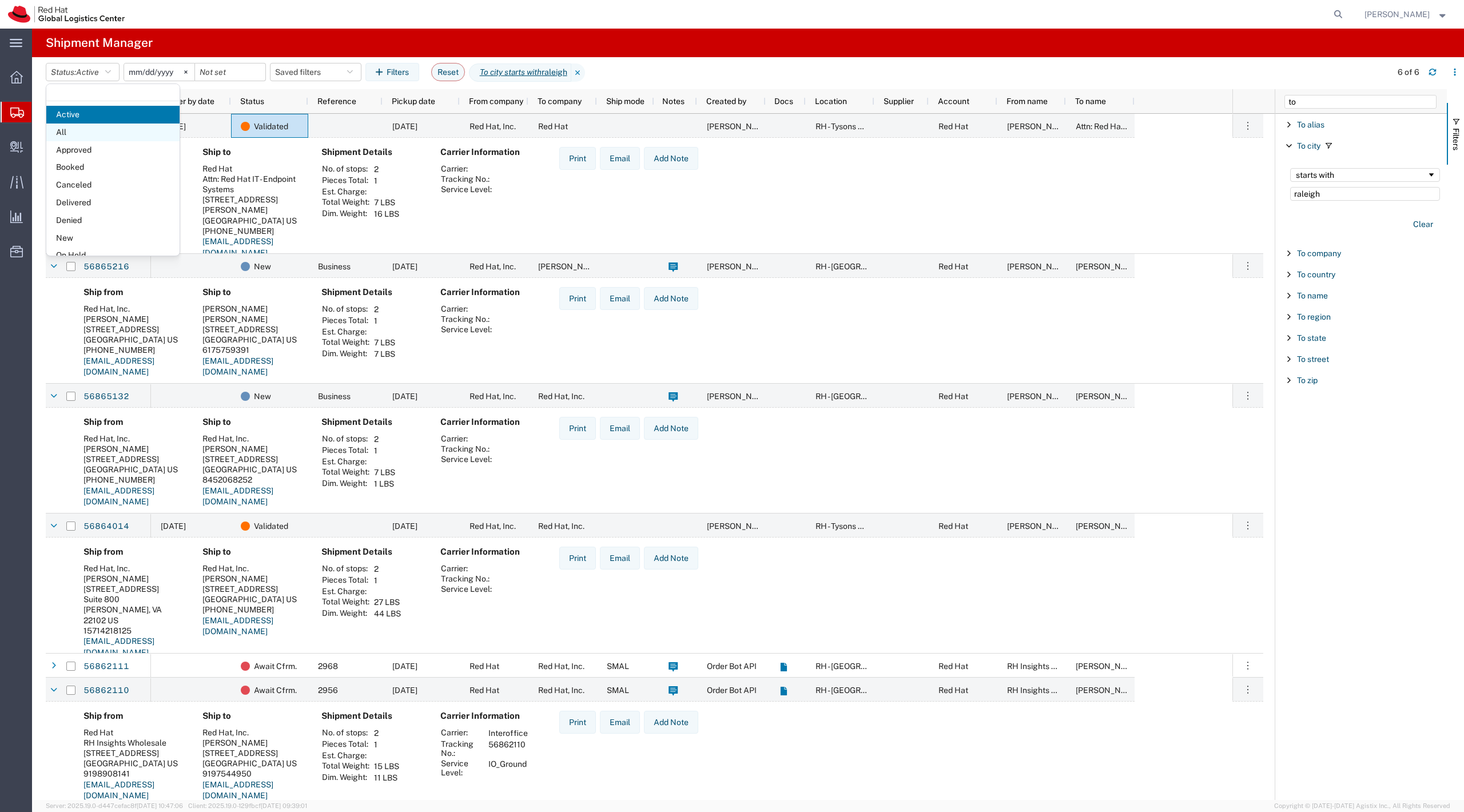
click at [103, 138] on span "All" at bounding box center [113, 132] width 133 height 17
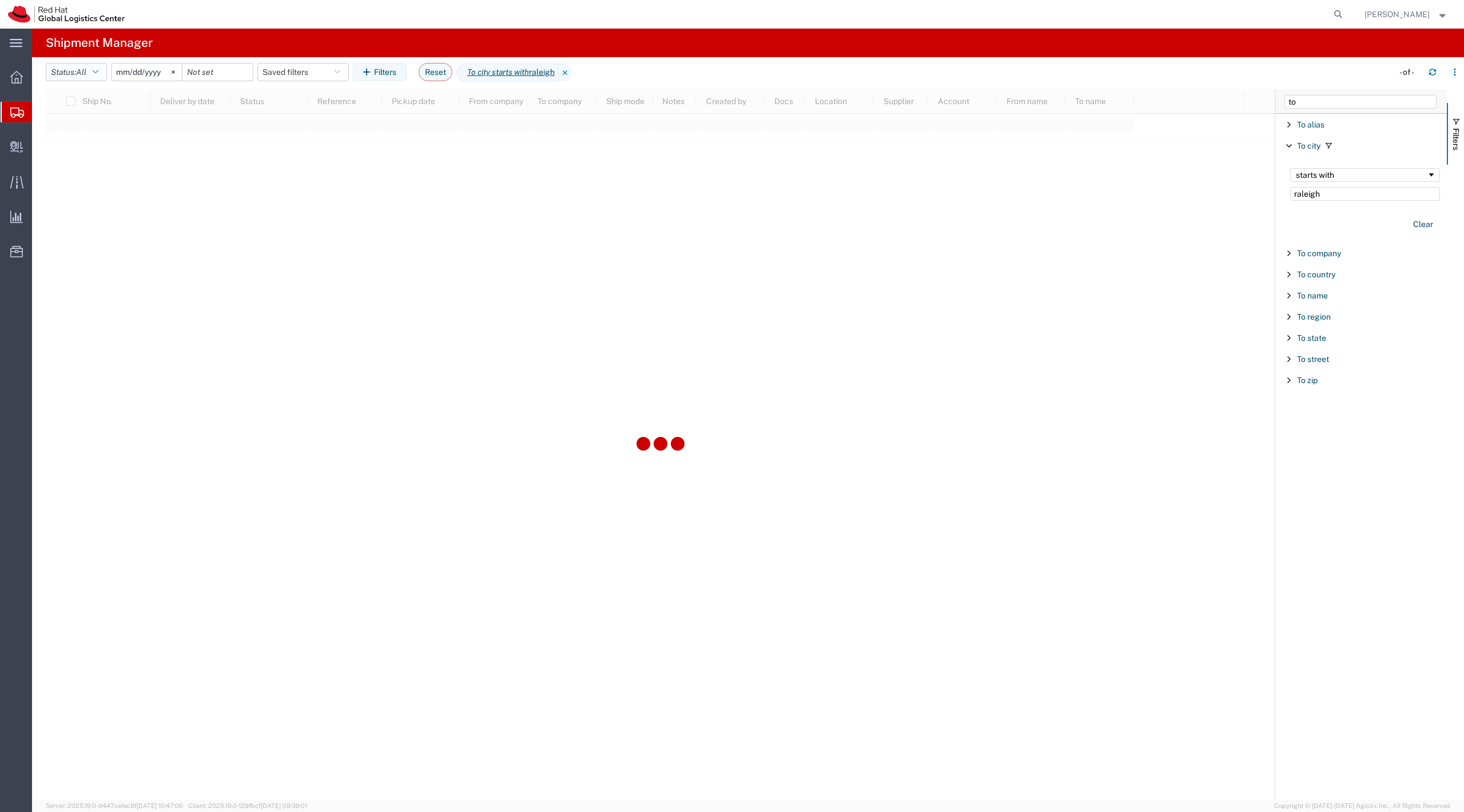
click at [86, 73] on span "All" at bounding box center [81, 72] width 11 height 9
click at [106, 163] on span "Booked" at bounding box center [113, 167] width 133 height 17
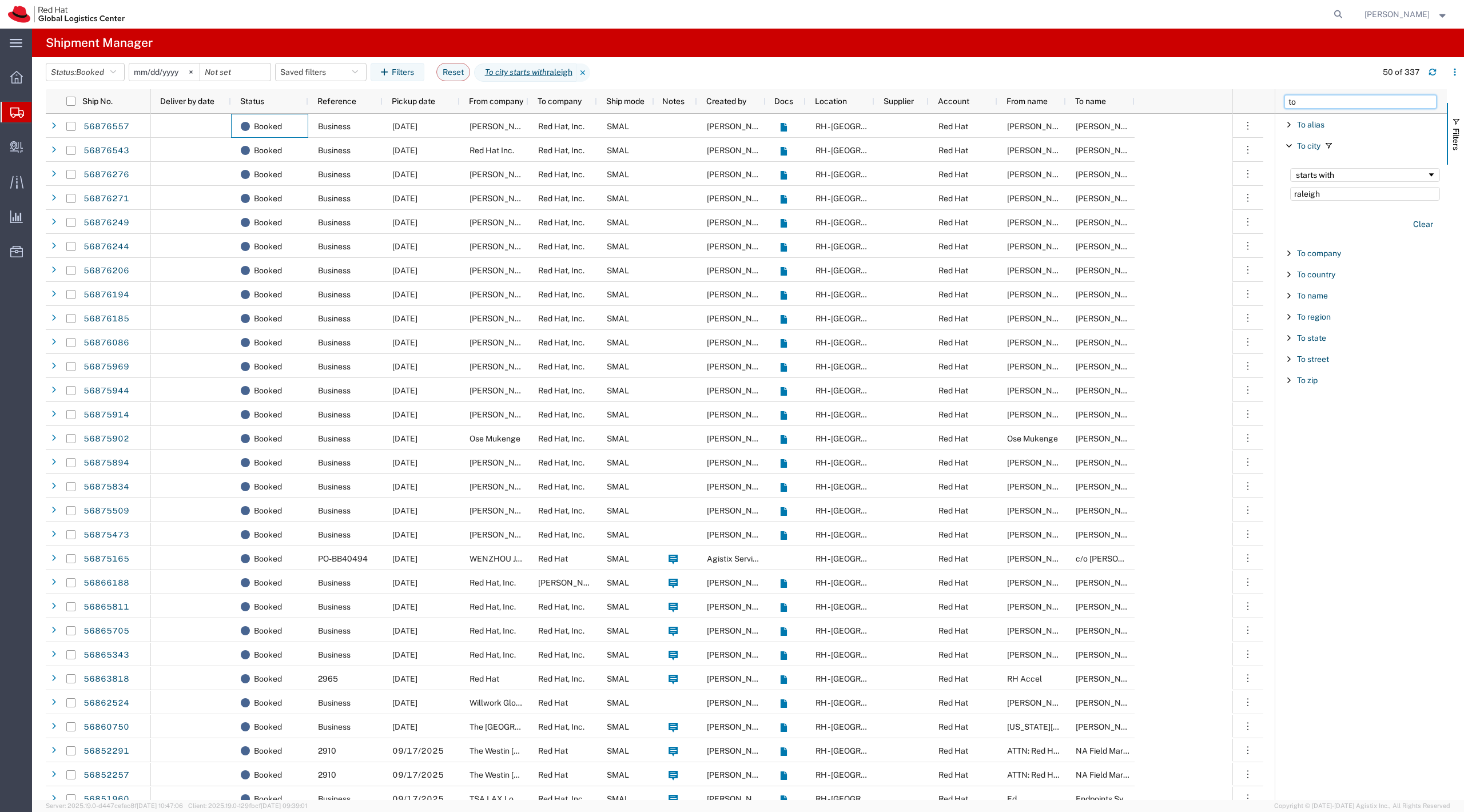
click at [1298, 102] on input "to" at bounding box center [1360, 102] width 152 height 14
click at [1298, 102] on input "tofrom" at bounding box center [1360, 102] width 152 height 14
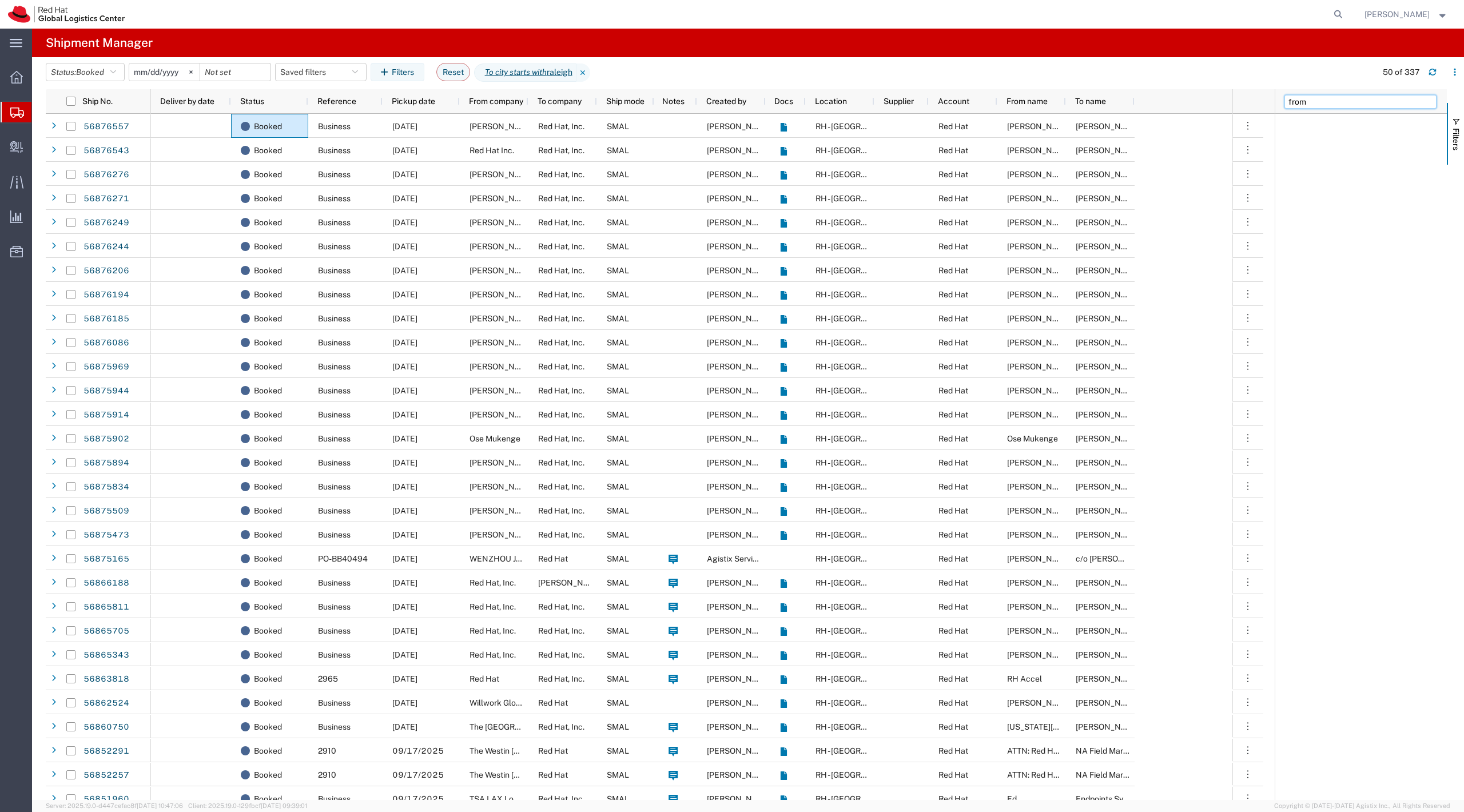
type input "from"
click at [1312, 150] on span "From city" at bounding box center [1314, 145] width 34 height 9
type input "bellevue"
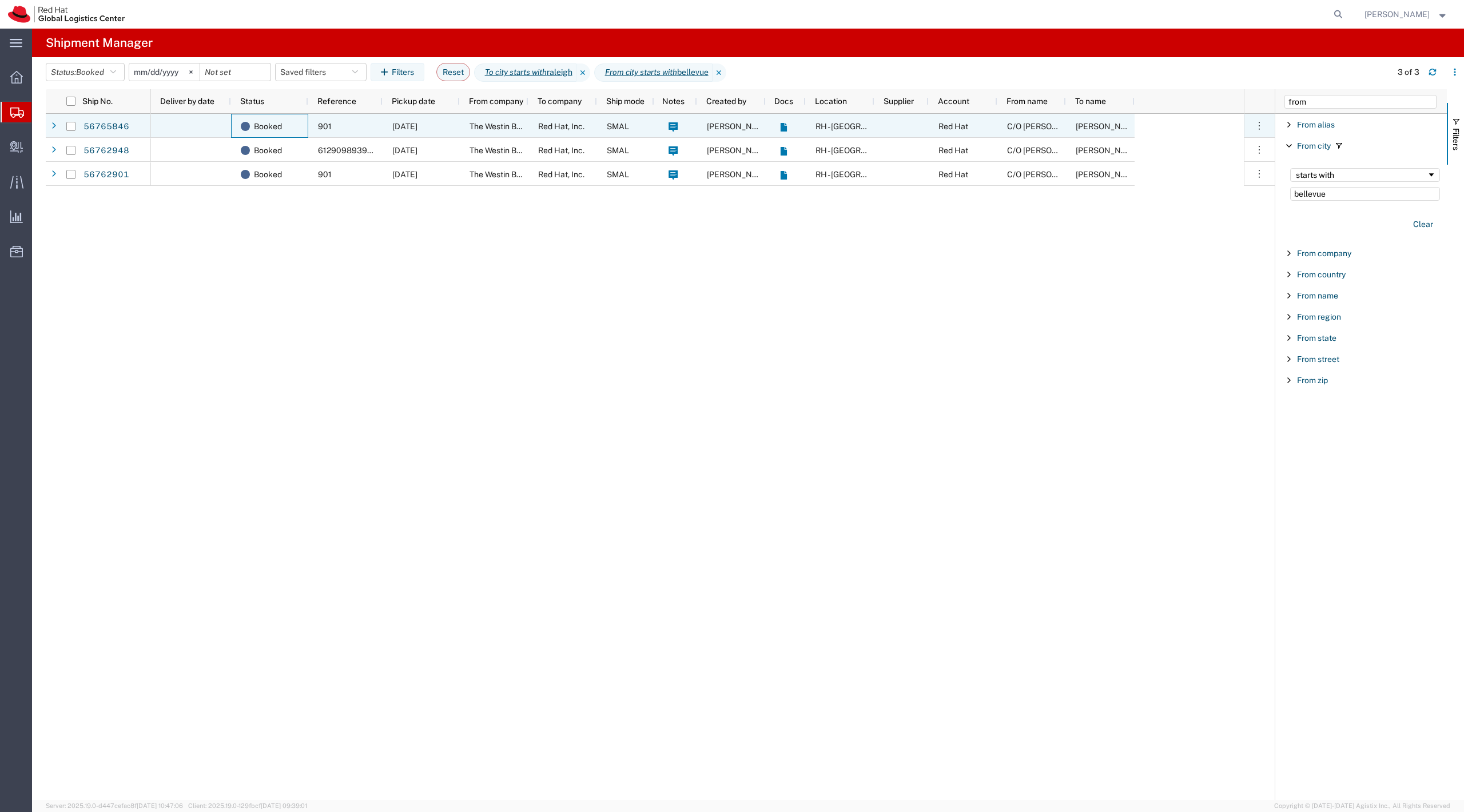
click at [458, 129] on div "09/18/2025" at bounding box center [421, 126] width 77 height 24
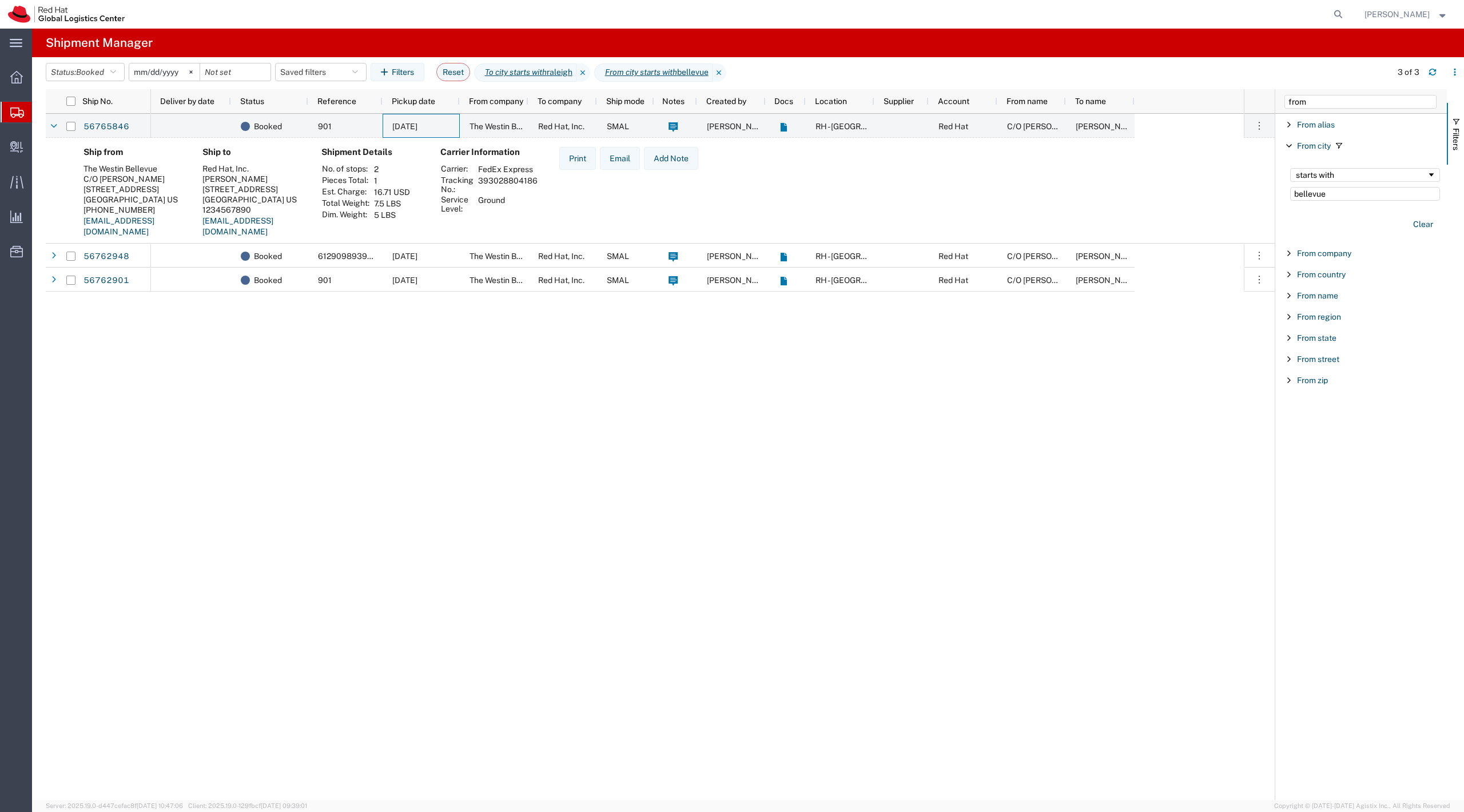
click at [366, 248] on div "61290989396820024087" at bounding box center [346, 256] width 74 height 24
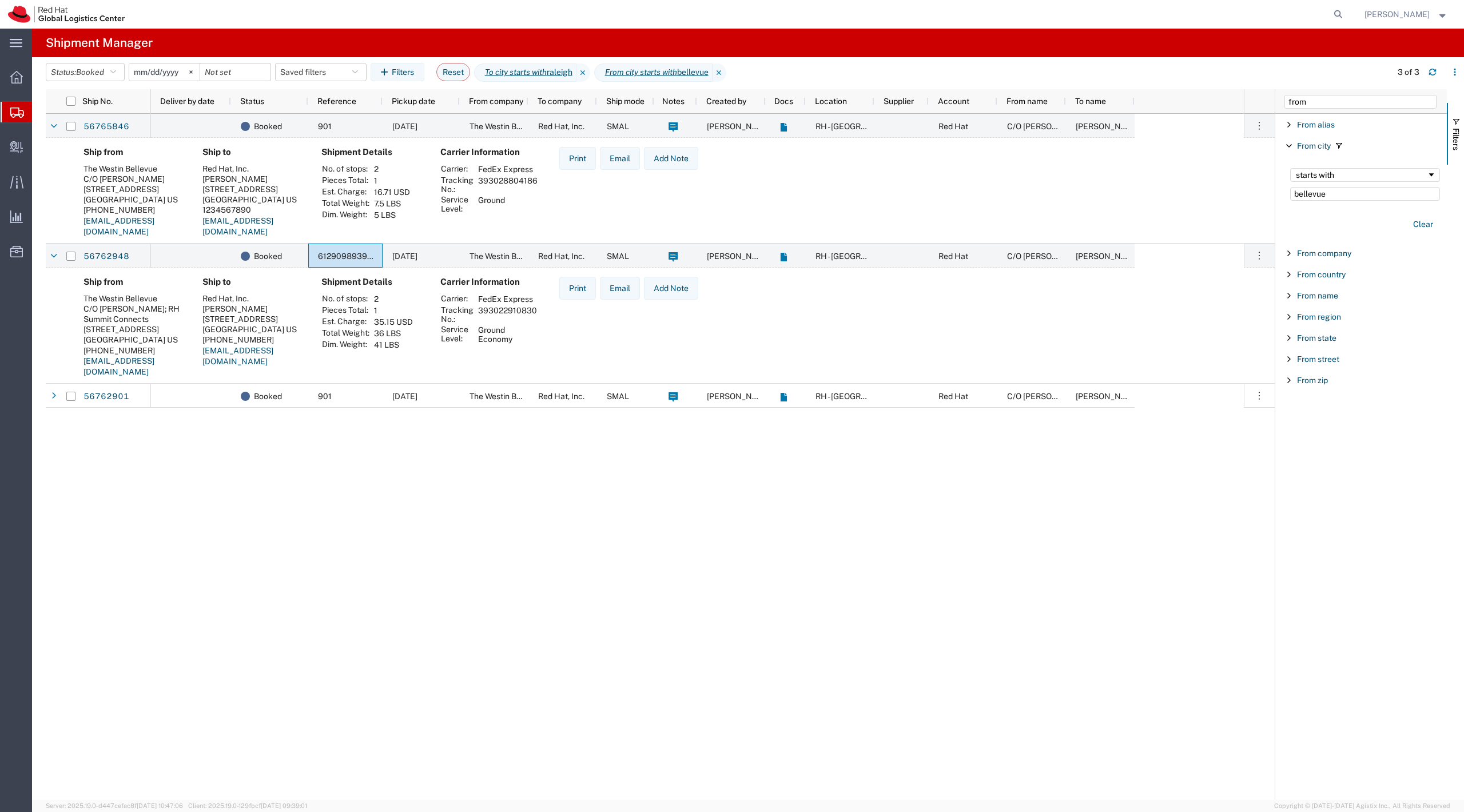
click at [95, 85] on agx-table-filter-chips "Status: Booked Active All Approved Booked Canceled Delivered Denied New On Hold…" at bounding box center [715, 76] width 1340 height 27
click at [90, 70] on span "Booked" at bounding box center [89, 72] width 28 height 9
click at [113, 133] on span "All" at bounding box center [113, 132] width 133 height 17
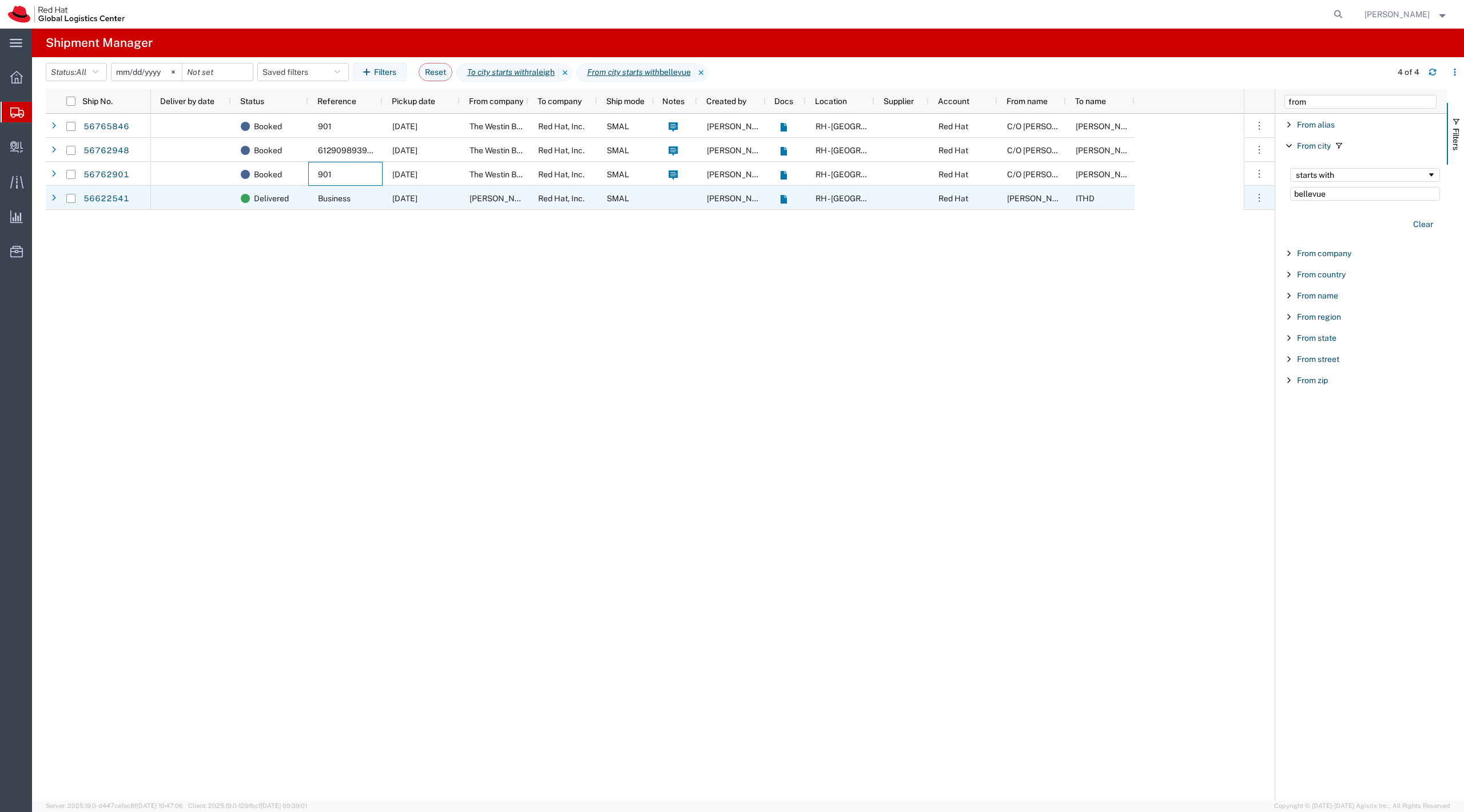
click at [333, 195] on span "Business" at bounding box center [334, 198] width 33 height 9
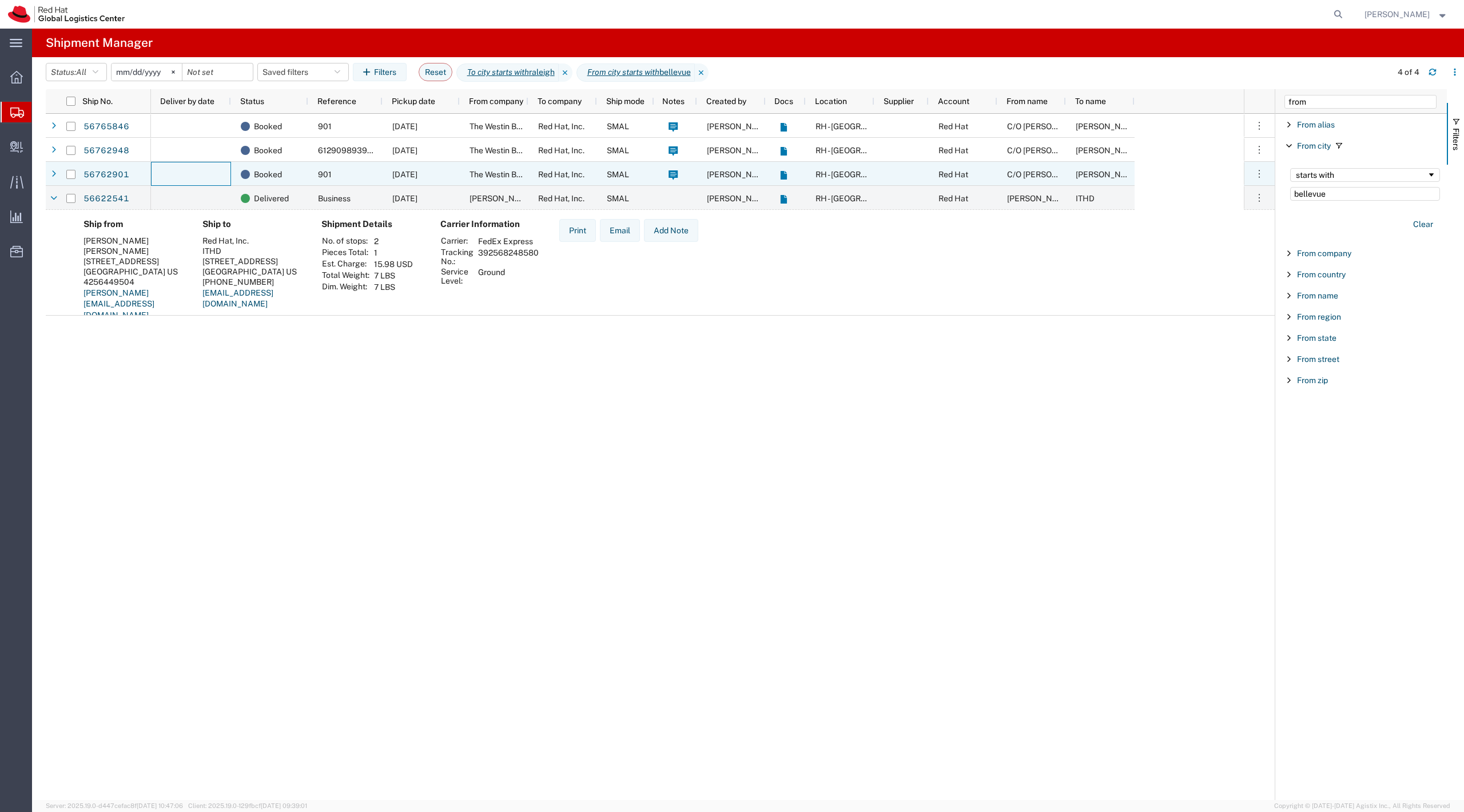
click at [195, 171] on div at bounding box center [191, 174] width 80 height 24
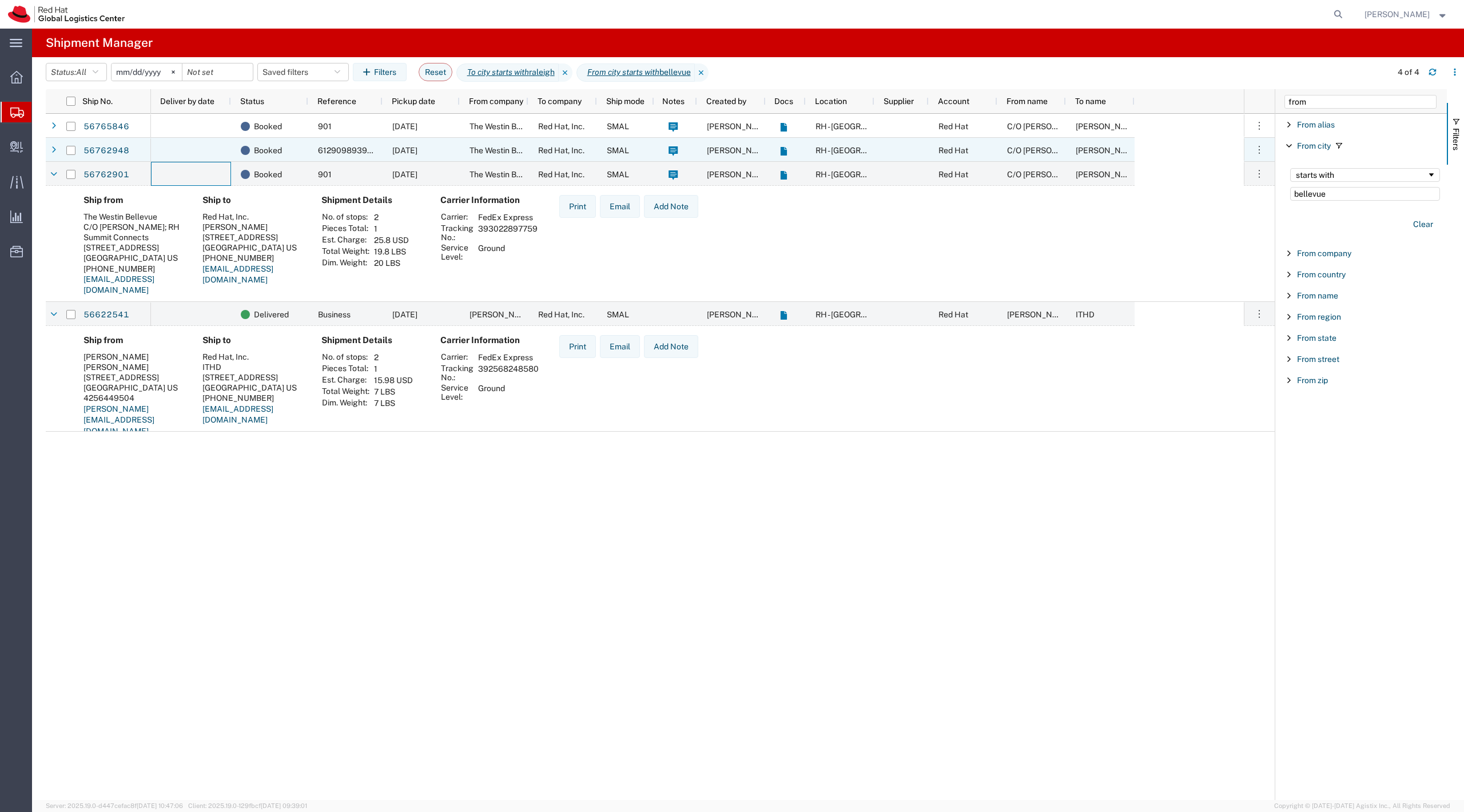
click at [208, 154] on div at bounding box center [191, 150] width 80 height 24
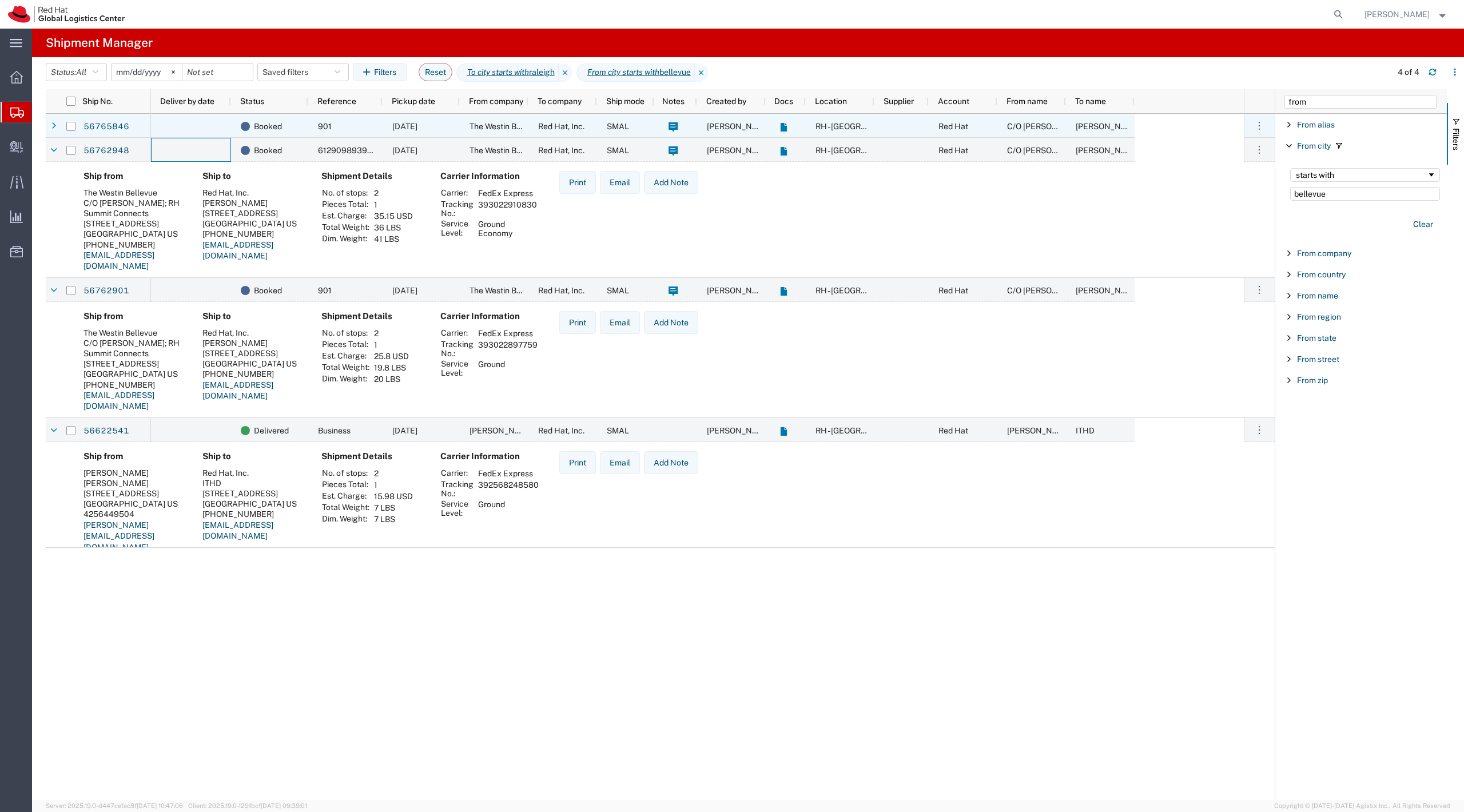
click at [197, 127] on div at bounding box center [191, 126] width 80 height 24
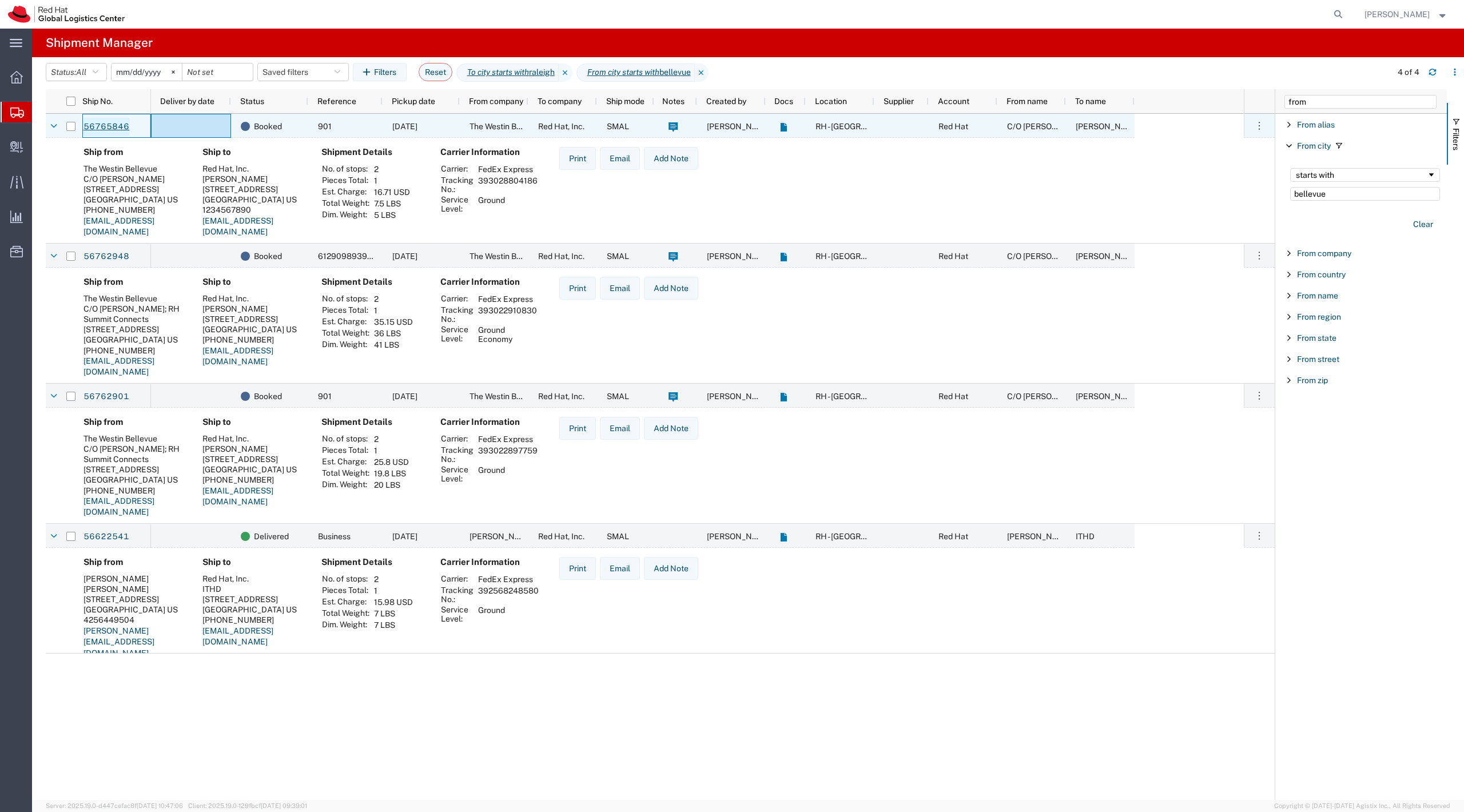
click at [108, 126] on link "56765846" at bounding box center [106, 126] width 47 height 18
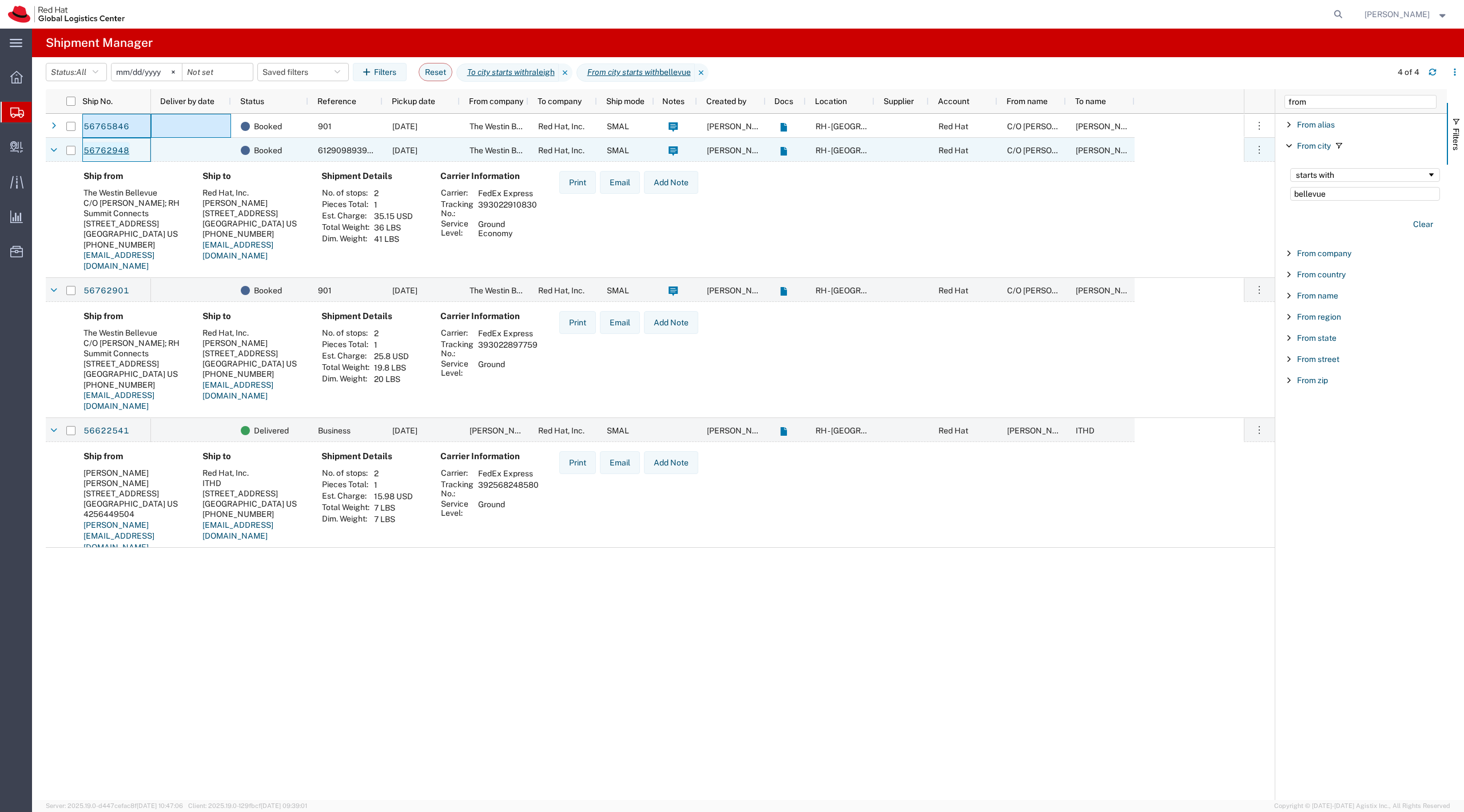
click at [106, 151] on link "56762948" at bounding box center [106, 151] width 47 height 18
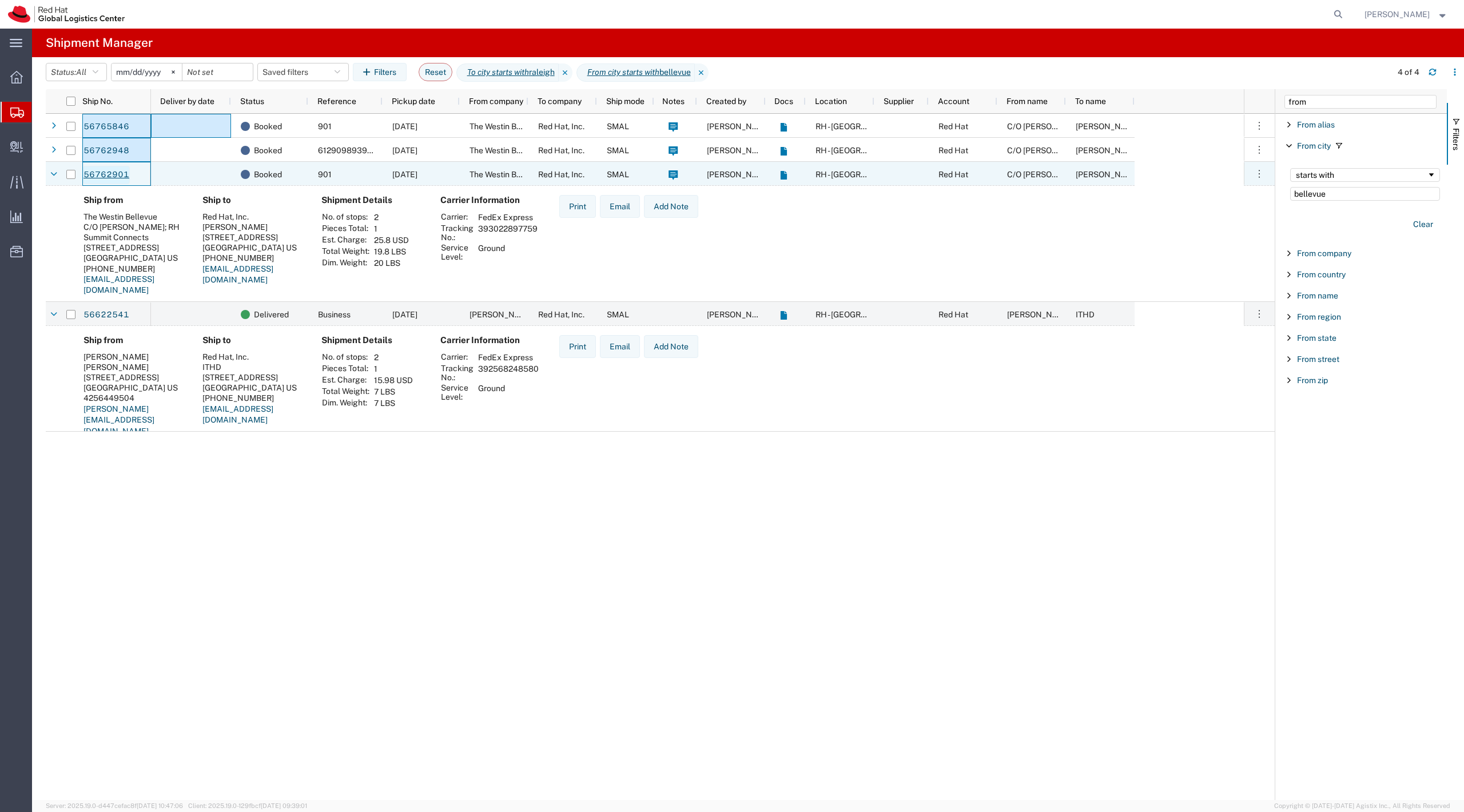
click at [112, 171] on link "56762901" at bounding box center [106, 175] width 47 height 18
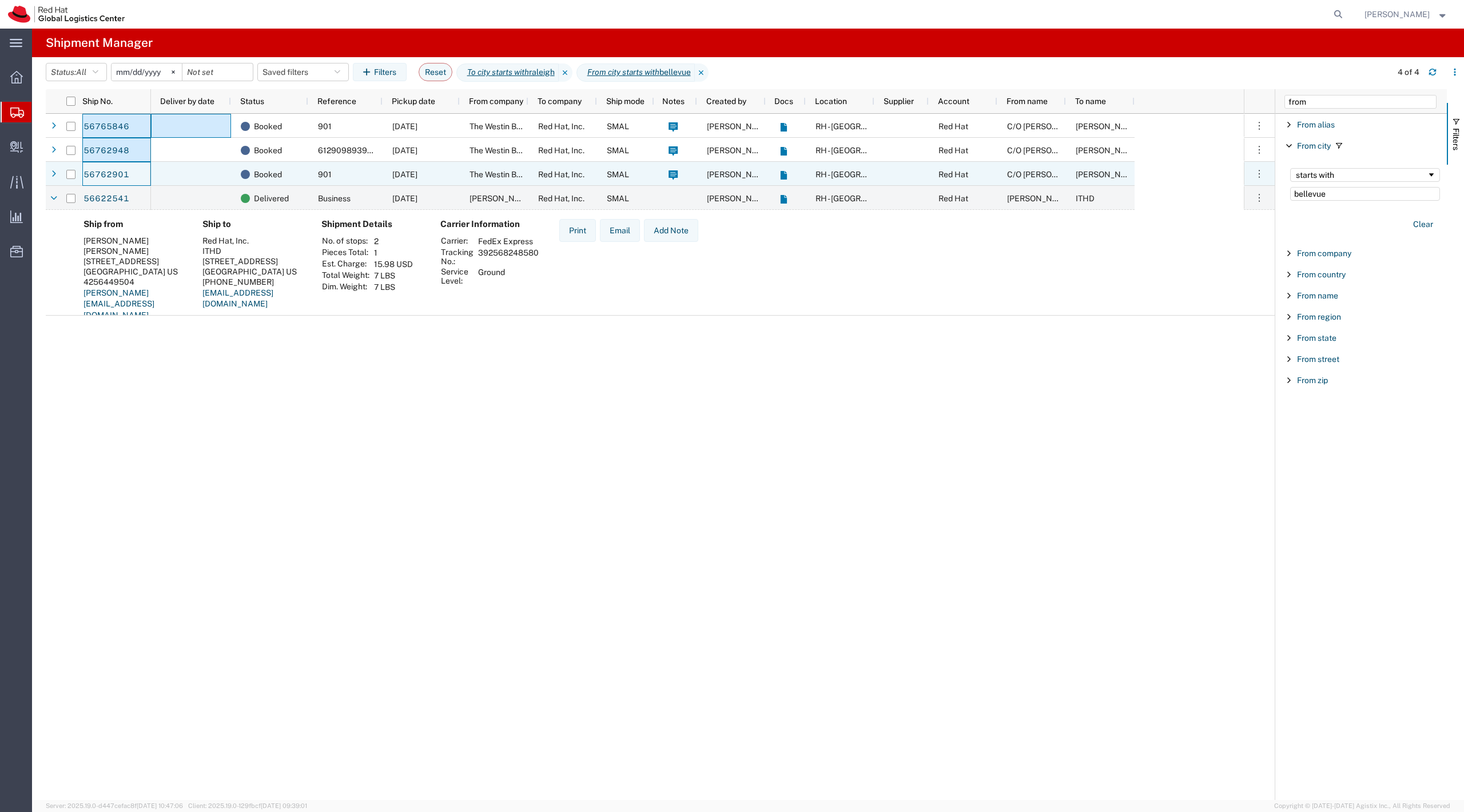
click at [696, 182] on div at bounding box center [675, 174] width 43 height 24
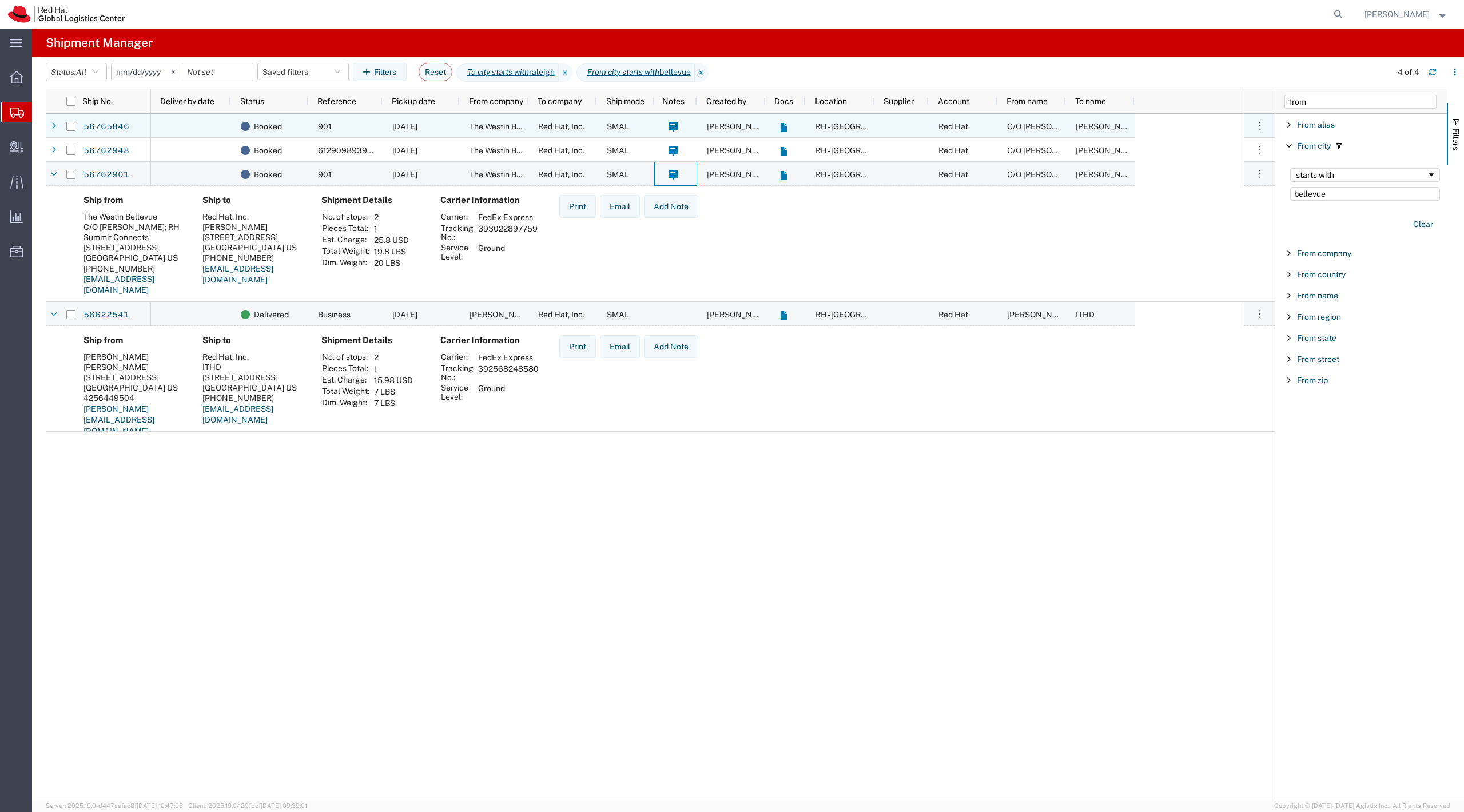
click at [691, 141] on div at bounding box center [675, 150] width 43 height 24
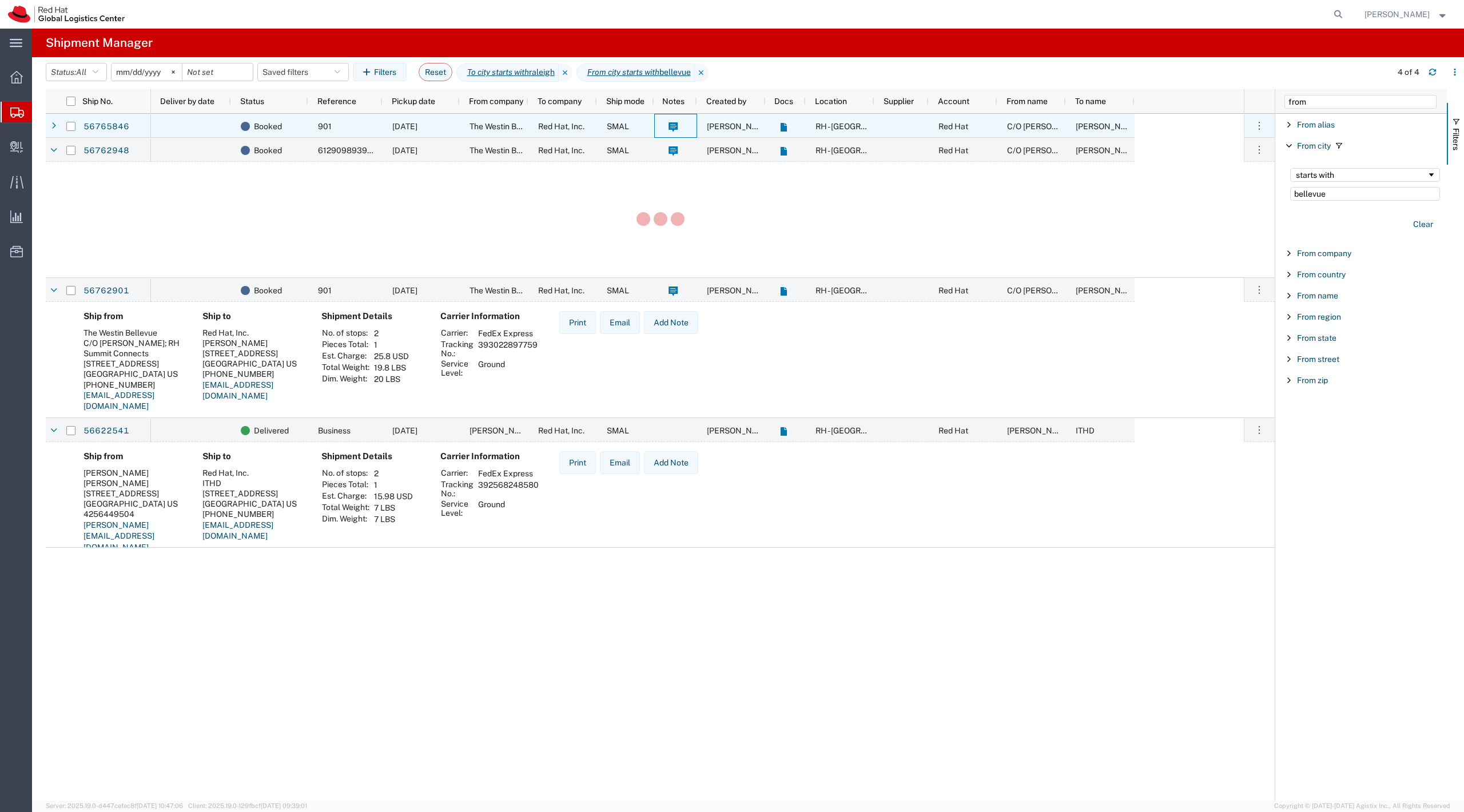
click at [691, 126] on div at bounding box center [675, 126] width 43 height 24
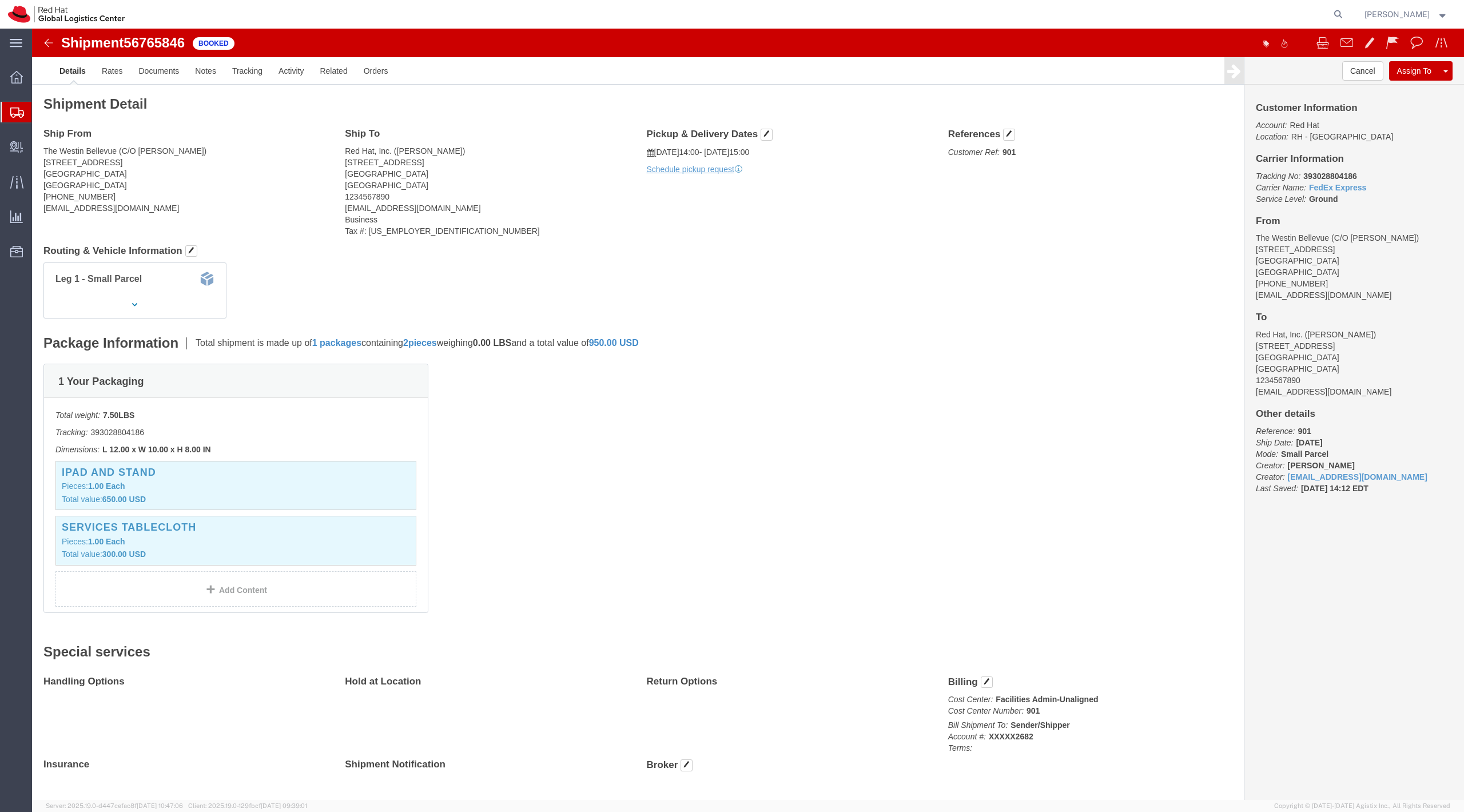
scroll to position [32, 0]
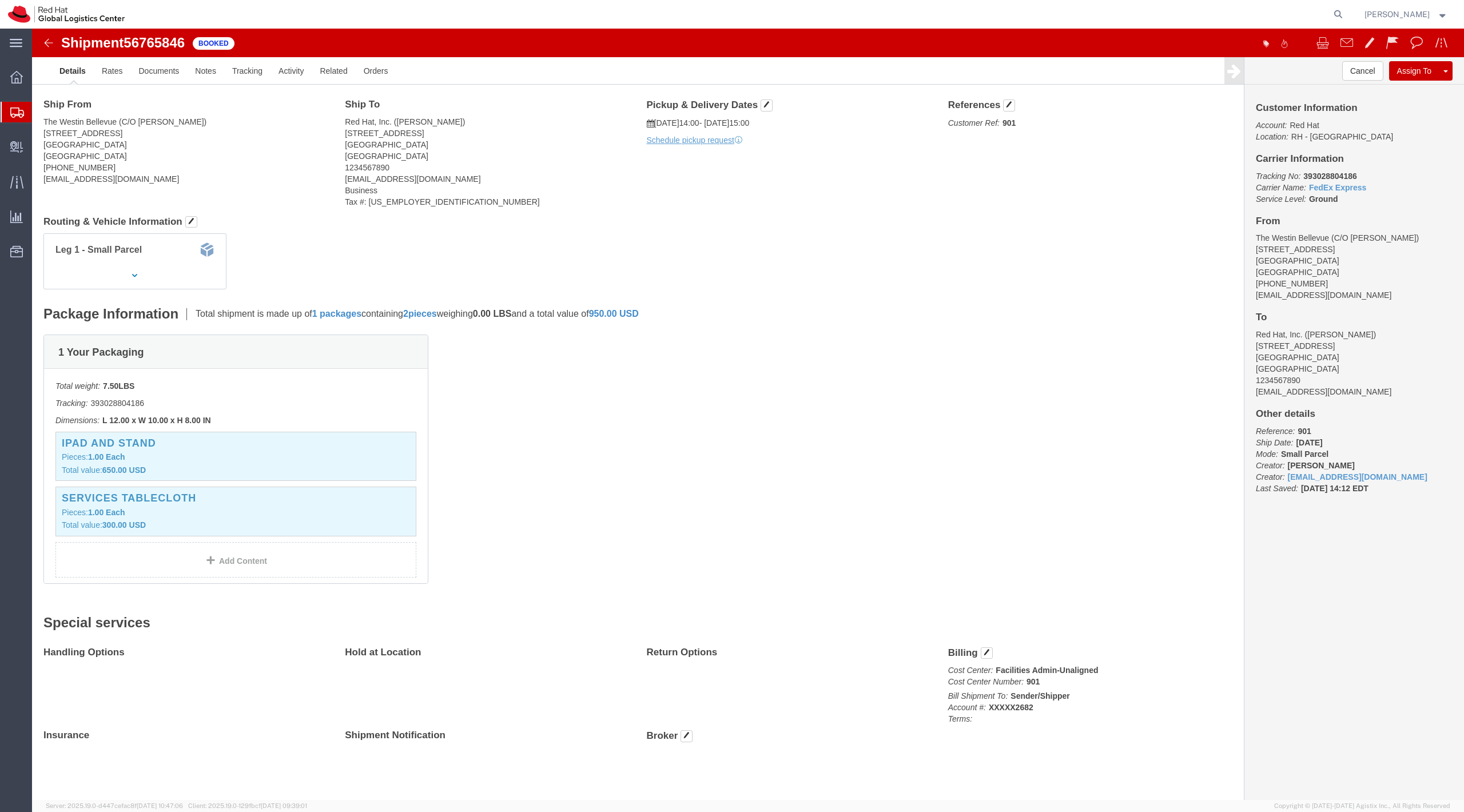
click b "393028804186"
copy b "393028804186"
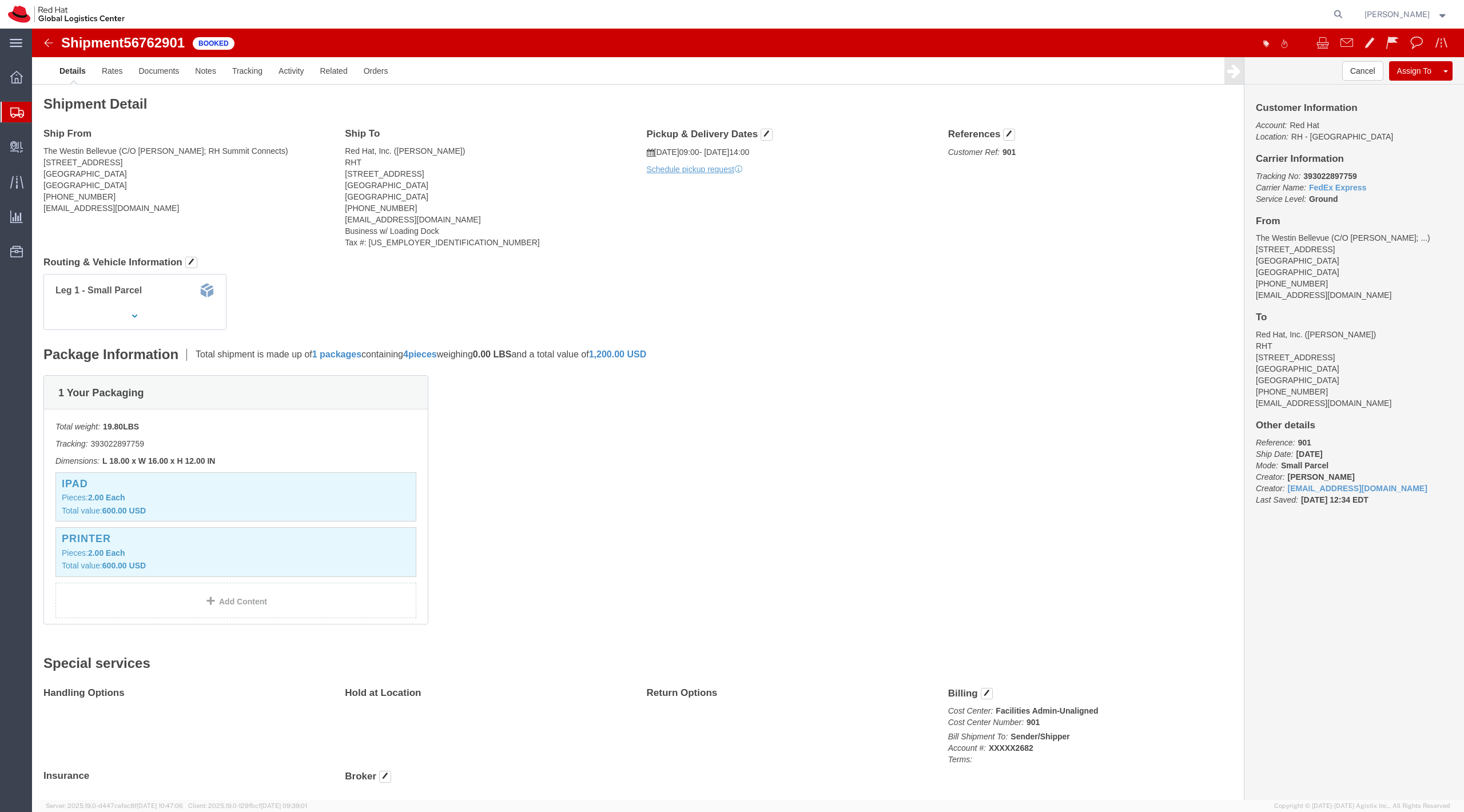
click div "Ship From The Westin Bellevue (C/O Jenny Rapkine; RH Summit Connects) 600 Belle…"
click b "393022897759"
copy b "393022897759"
drag, startPoint x: 550, startPoint y: 99, endPoint x: 491, endPoint y: 255, distance: 166.8
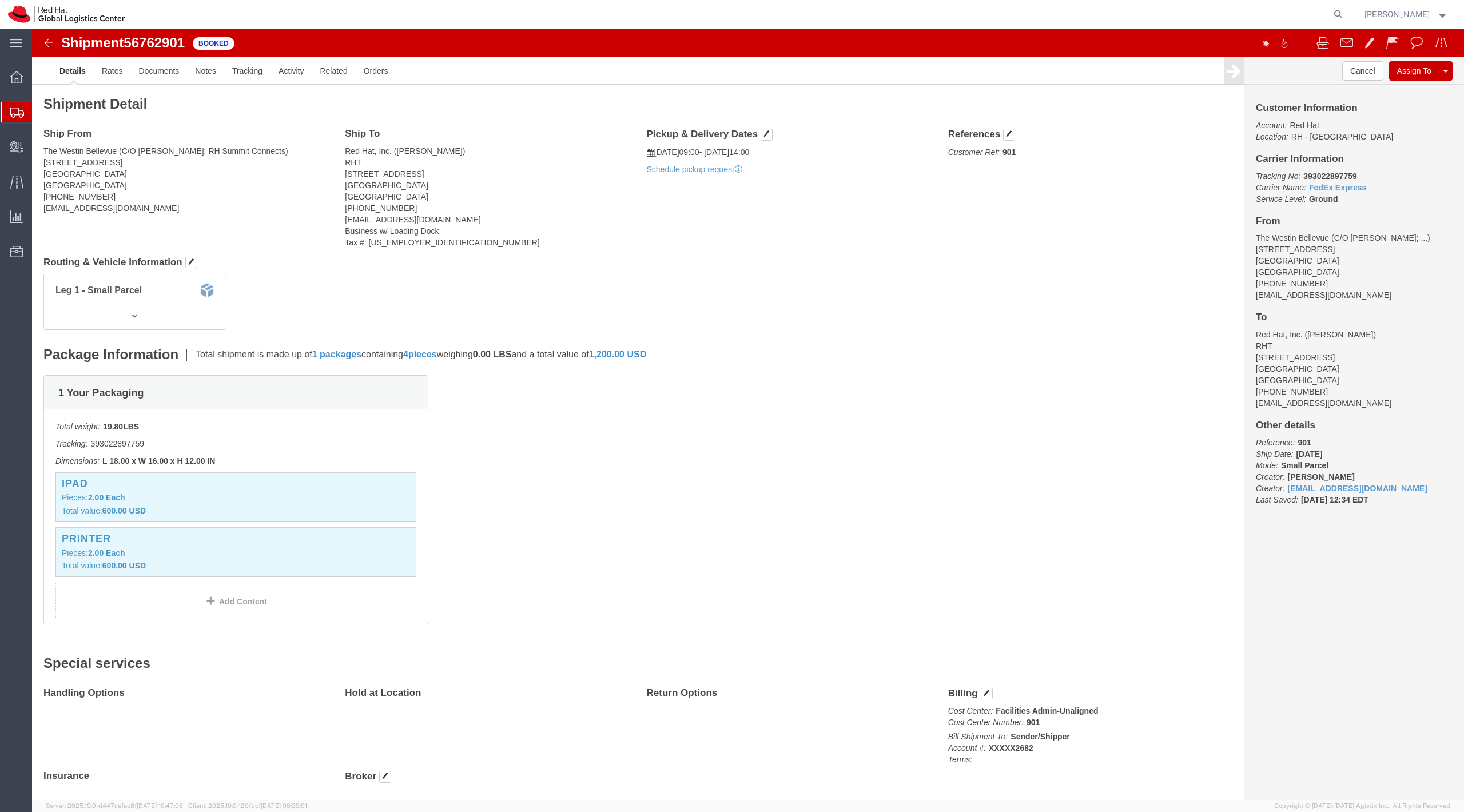
click div "Shipment Detail Ship From [GEOGRAPHIC_DATA] (C/O [PERSON_NAME]; RH Summit Conne…"
click div "Leg 1 - Small Parcel"
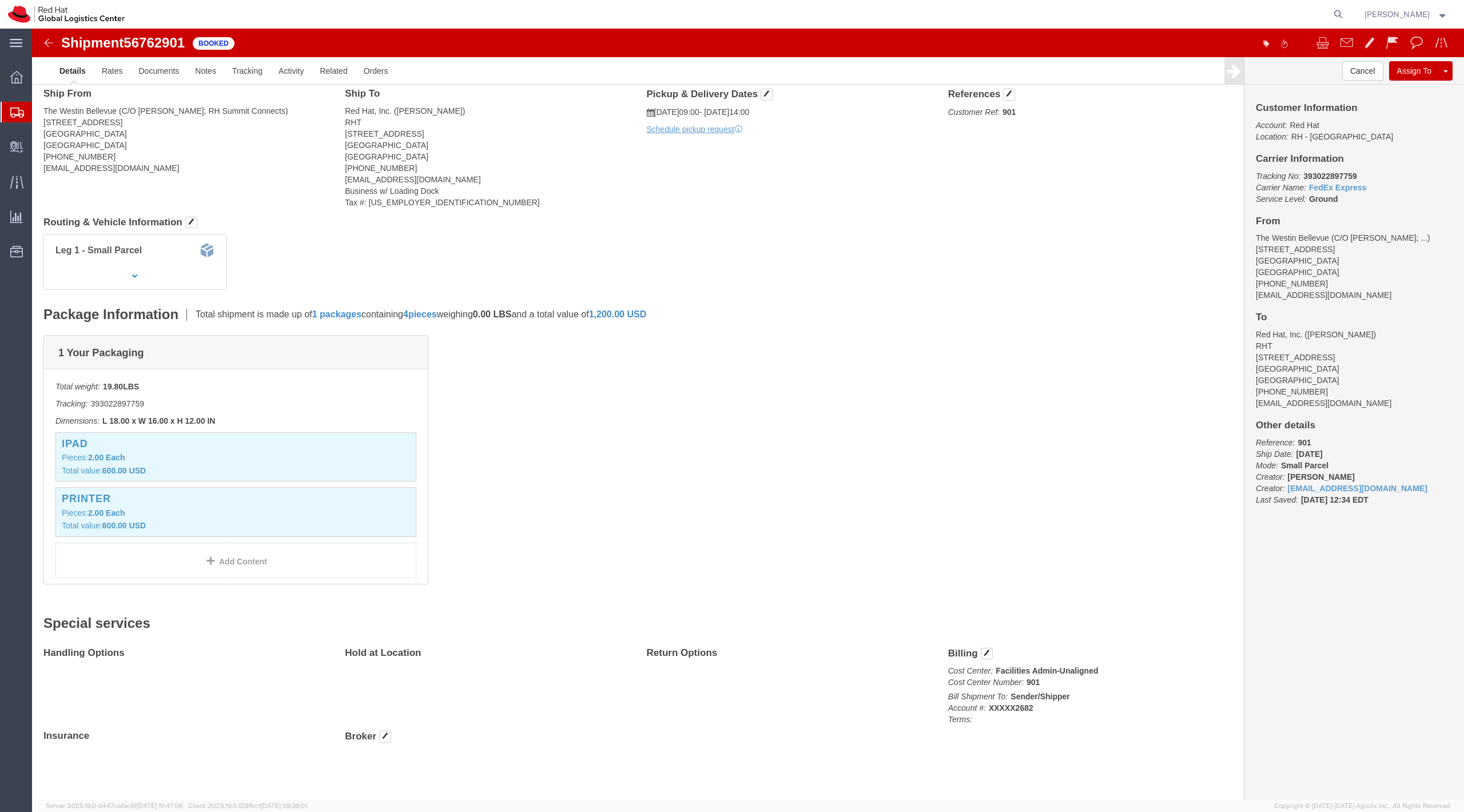
scroll to position [43, 0]
click b "393022897759"
copy b "393022897759"
click img
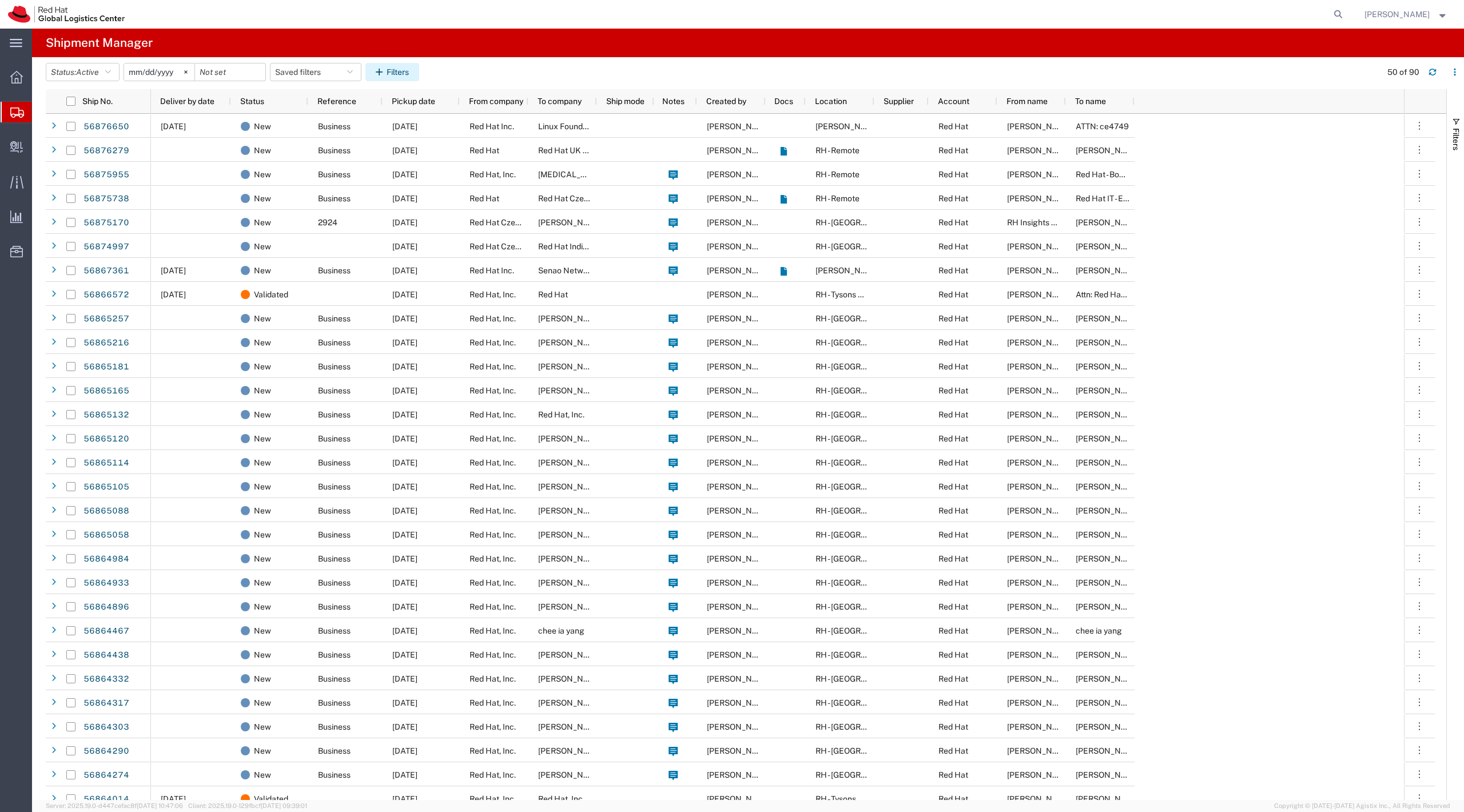
click at [405, 67] on button "Filters" at bounding box center [392, 72] width 54 height 18
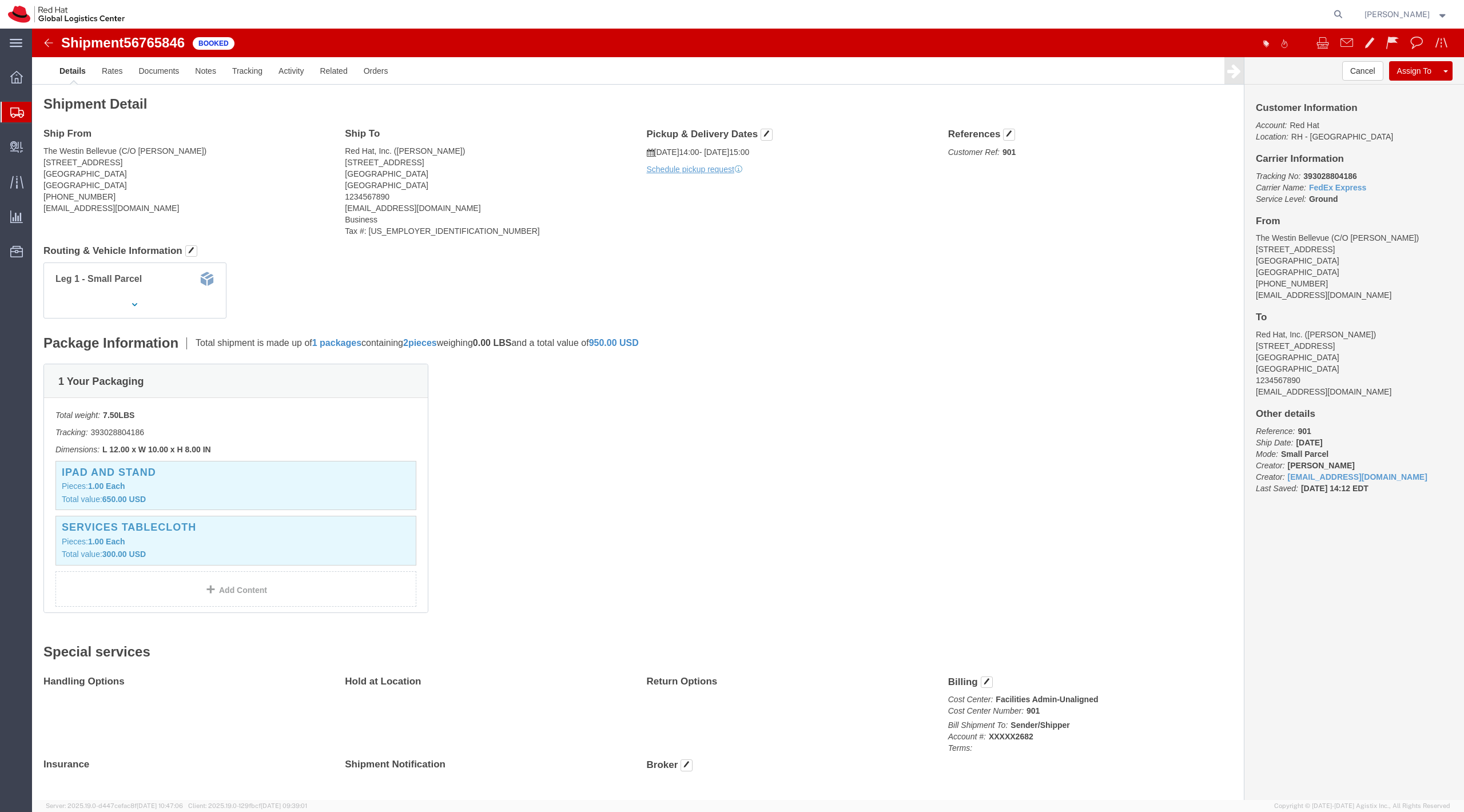
scroll to position [27, 0]
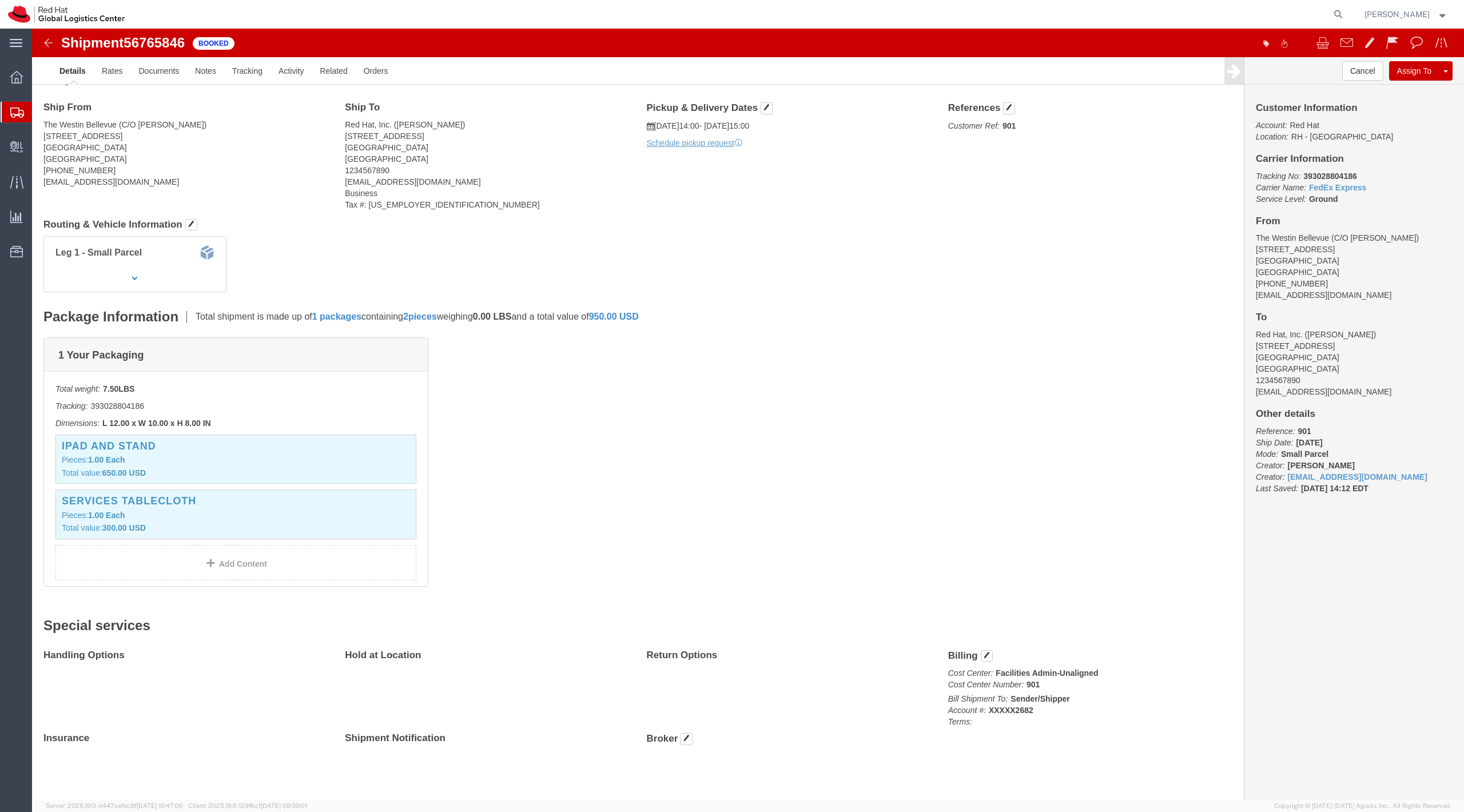
click div "Shipment Detail Ship From The Westin Bellevue (C/O Jenny Rapkine) 600 Bellevue …"
click link "FedEx Express"
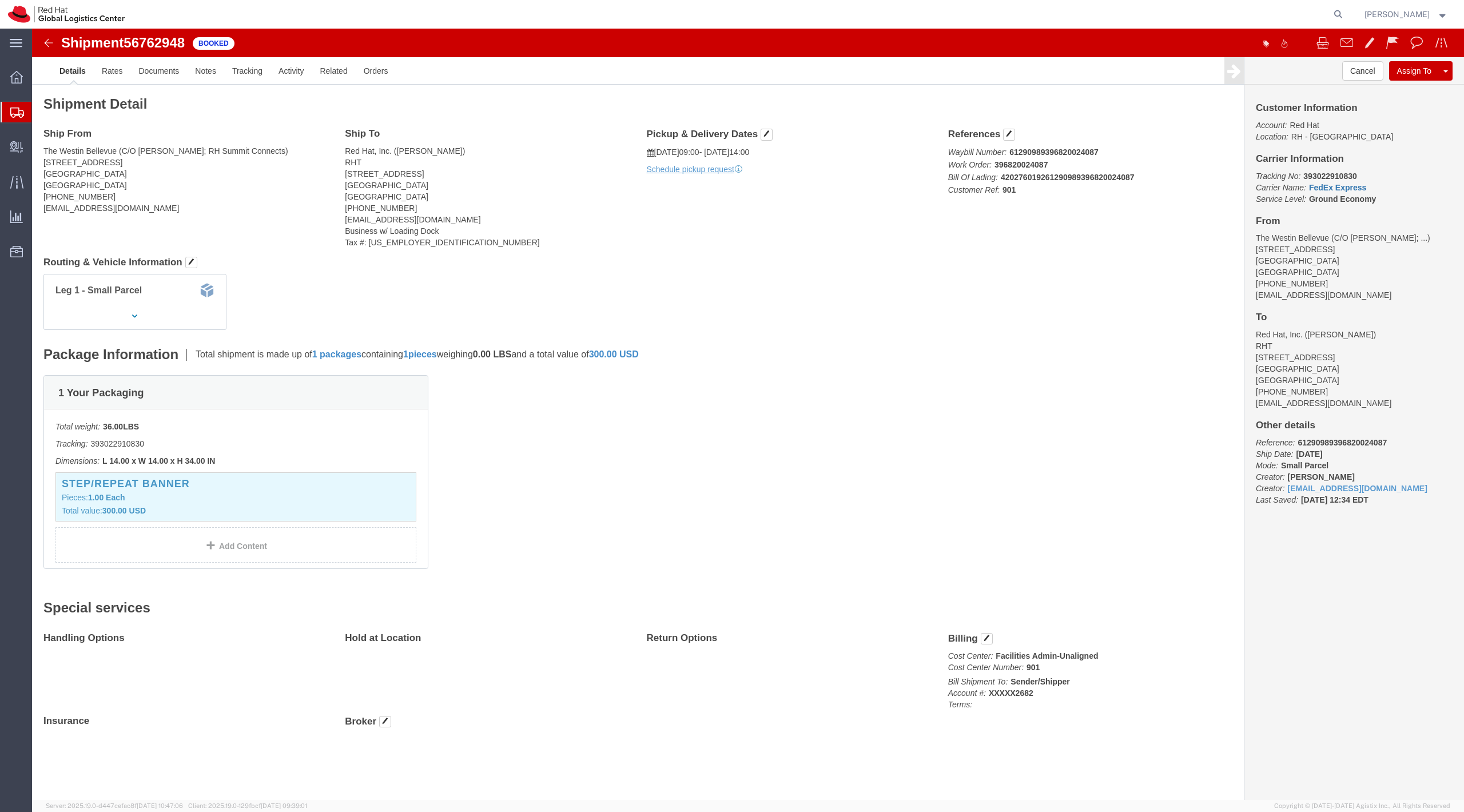
click link "FedEx Express"
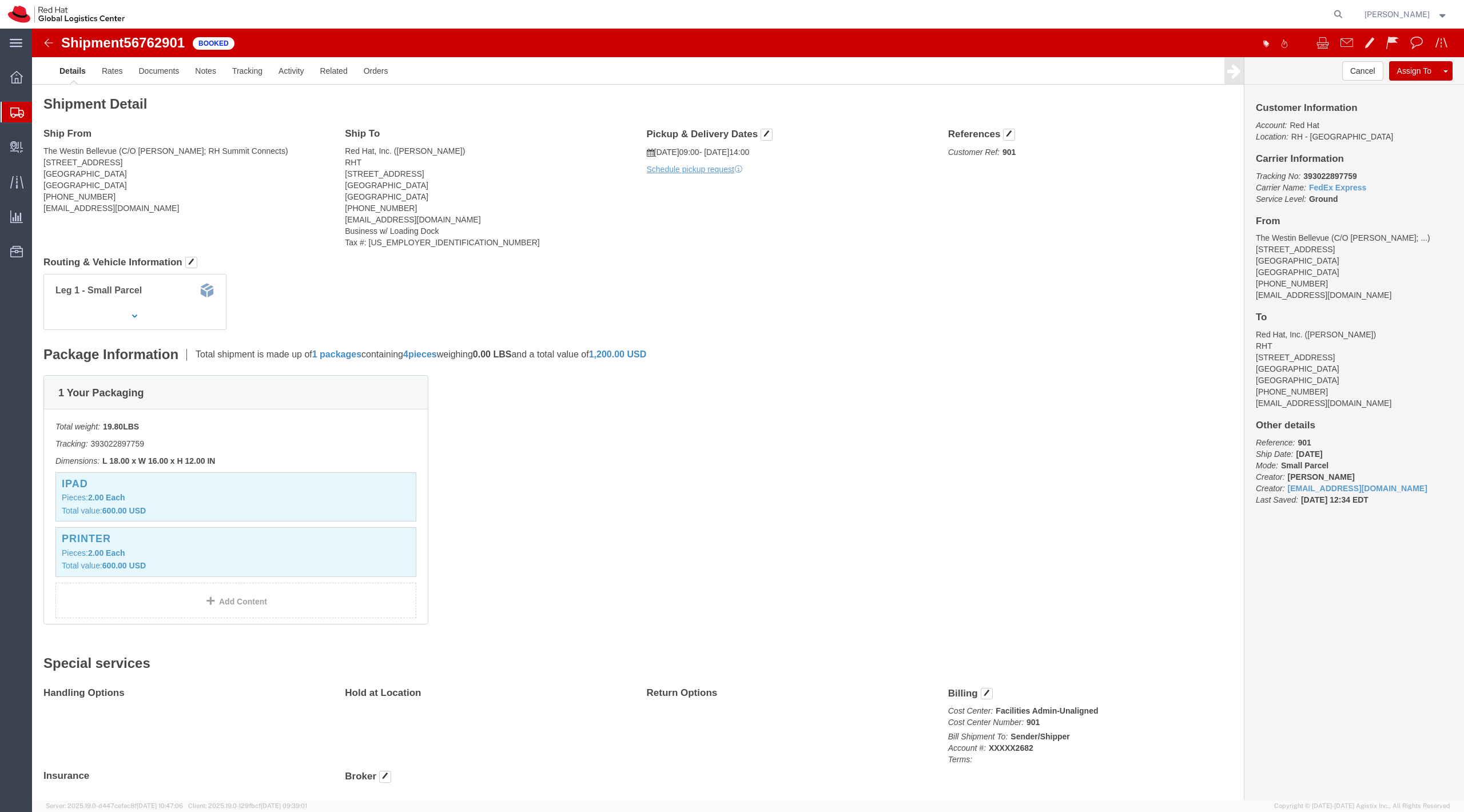
click p "Tracking No: 393022897759 Carrier Name: FedEx Express FedEx Express Service Lev…"
click link "FedEx Express"
